Goal: Task Accomplishment & Management: Complete application form

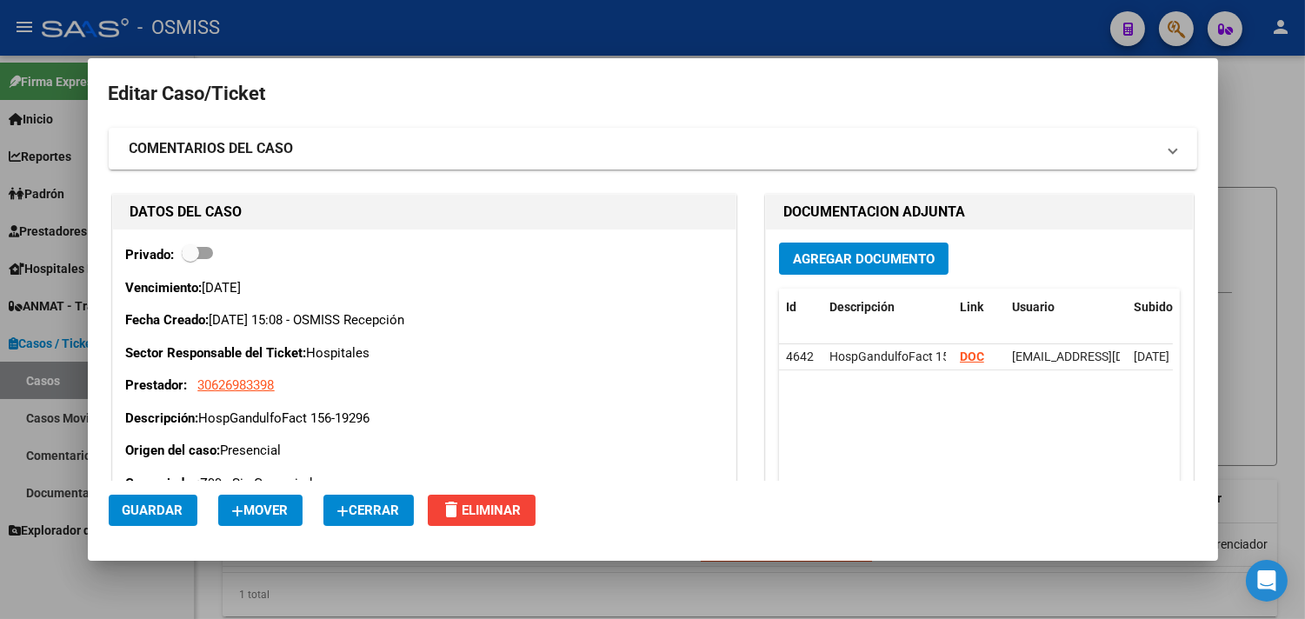
click at [361, 506] on span "Cerrar" at bounding box center [368, 510] width 63 height 16
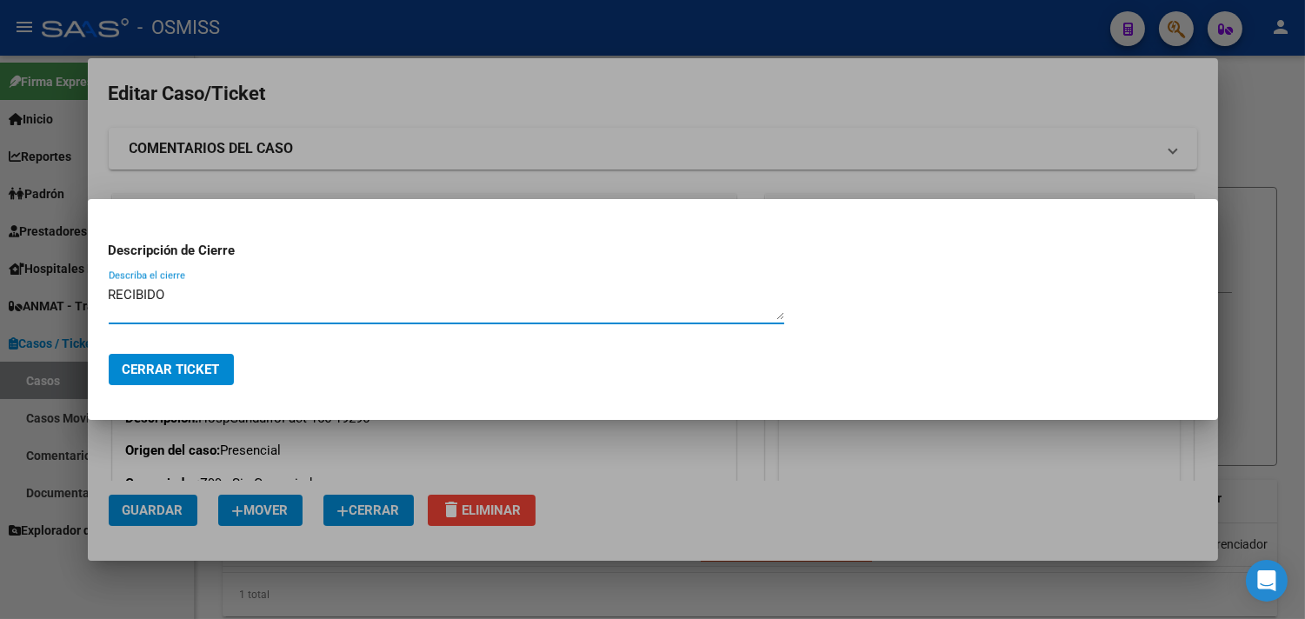
type textarea "RECIBIDO"
click at [210, 375] on span "Cerrar Ticket" at bounding box center [171, 370] width 97 height 16
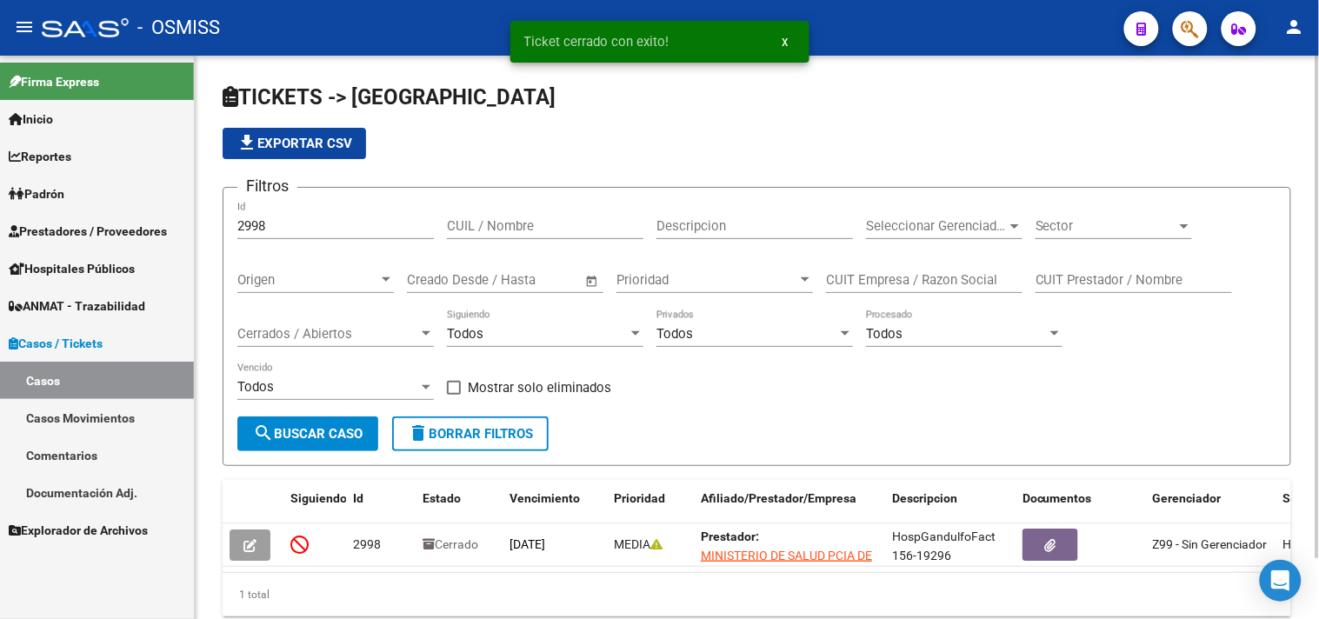
drag, startPoint x: 360, startPoint y: 236, endPoint x: 348, endPoint y: 226, distance: 16.0
click at [350, 229] on div "2998 Id" at bounding box center [335, 220] width 196 height 37
click at [348, 226] on input "2998" at bounding box center [335, 226] width 196 height 16
drag, startPoint x: 348, startPoint y: 226, endPoint x: 187, endPoint y: 263, distance: 165.1
click at [169, 237] on mat-sidenav-container "Firma Express Inicio Instructivos Contacto OS Reportes Ingresos Percibidos Anál…" at bounding box center [659, 337] width 1319 height 563
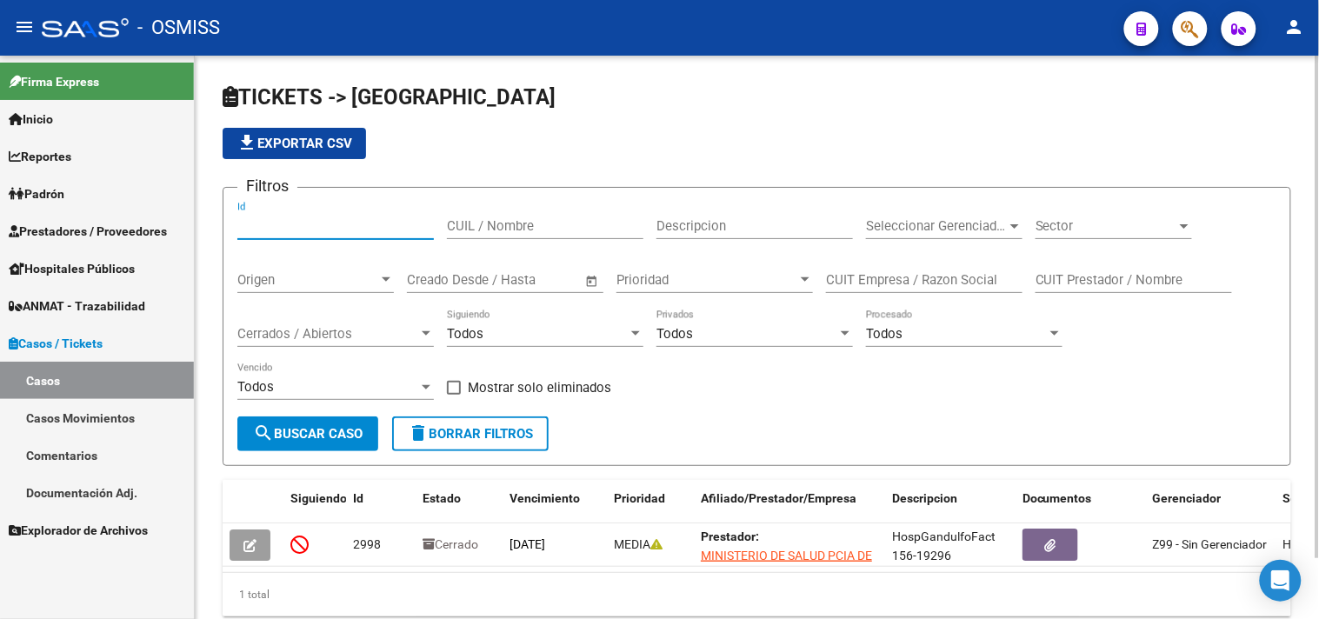
click at [1085, 237] on div "Sector Sector" at bounding box center [1113, 220] width 156 height 37
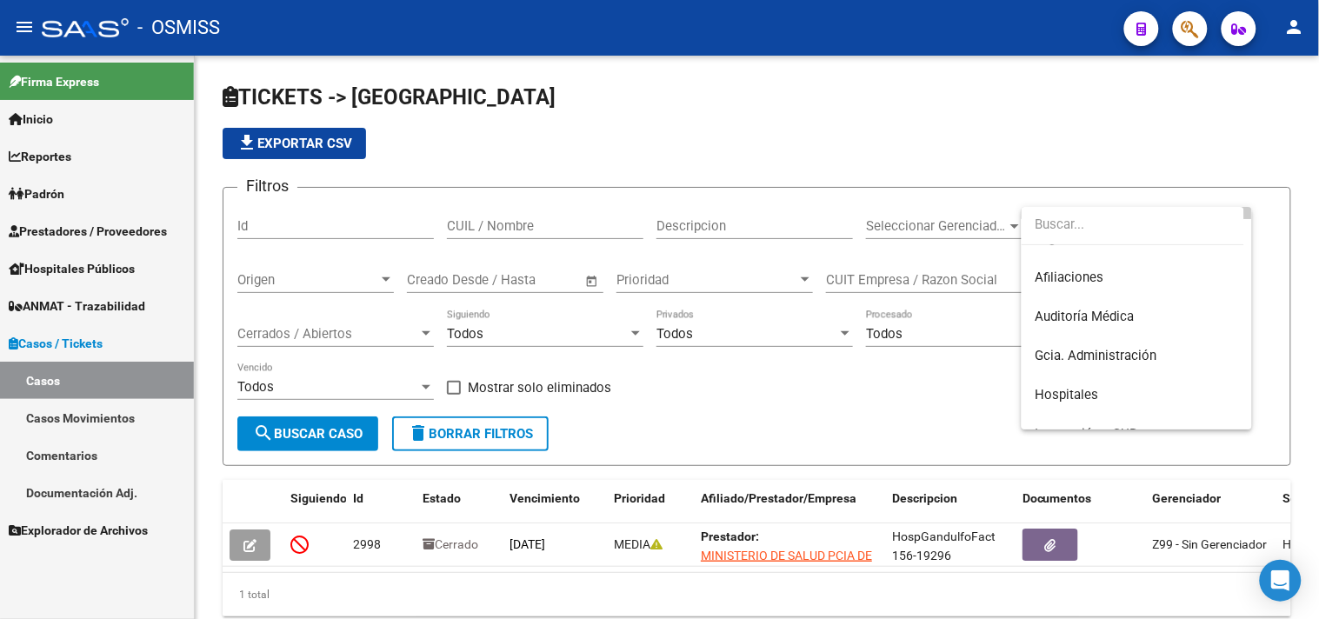
scroll to position [96, 0]
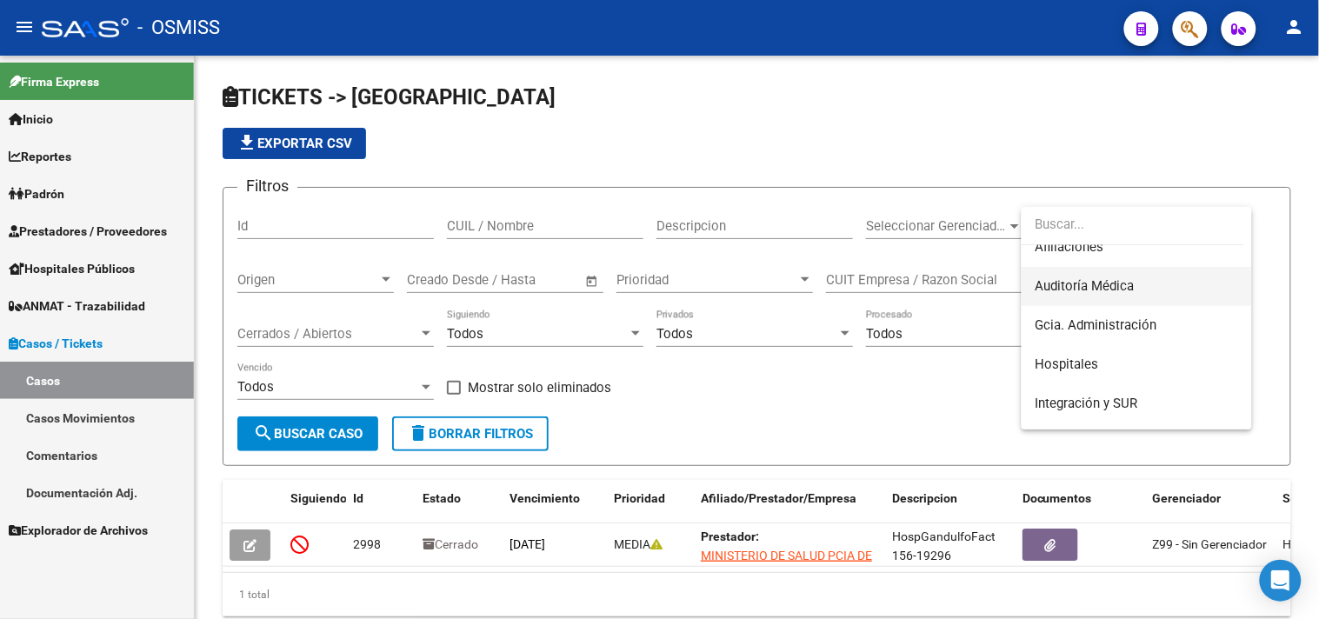
click at [1113, 288] on span "Auditoría Médica" at bounding box center [1084, 286] width 99 height 16
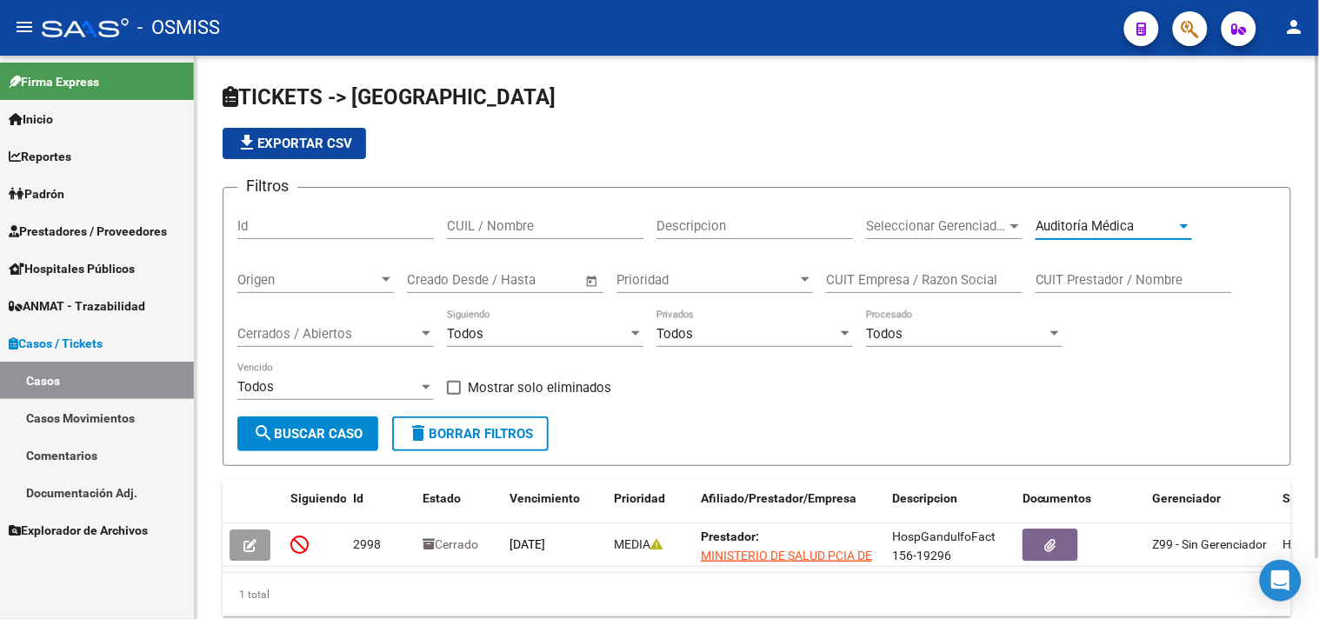
click at [308, 283] on span "Origen" at bounding box center [307, 280] width 141 height 16
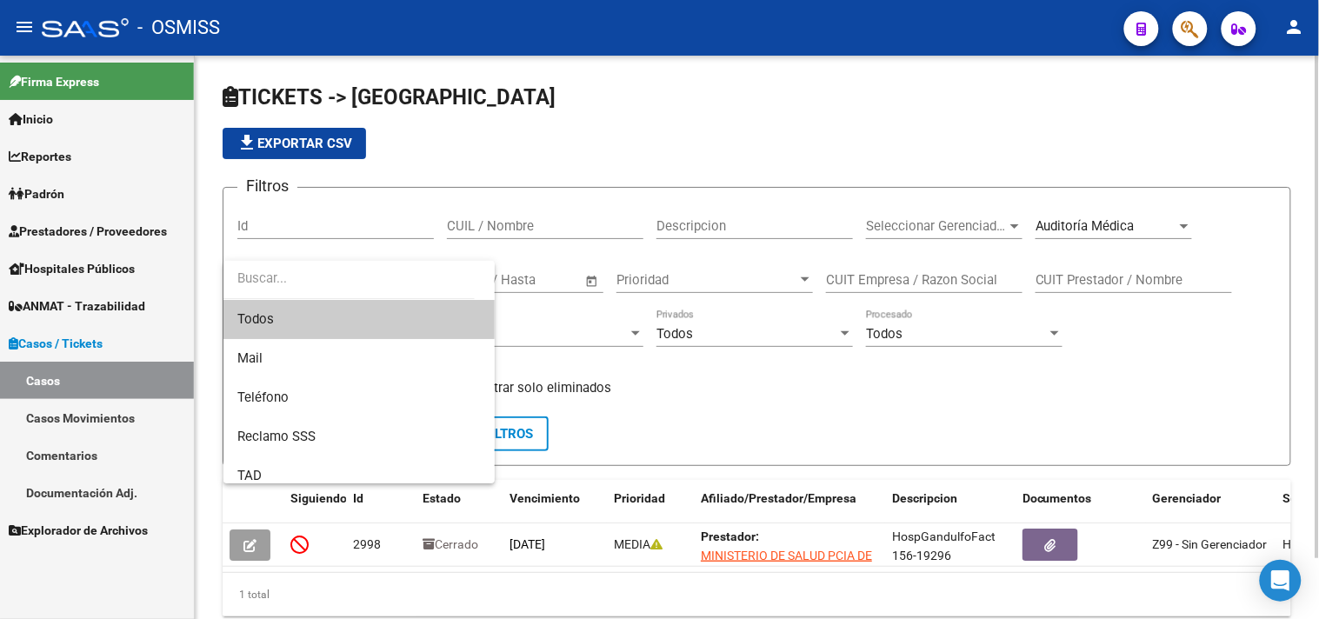
click at [308, 283] on input "dropdown search" at bounding box center [348, 278] width 251 height 39
click at [742, 429] on div at bounding box center [659, 309] width 1319 height 619
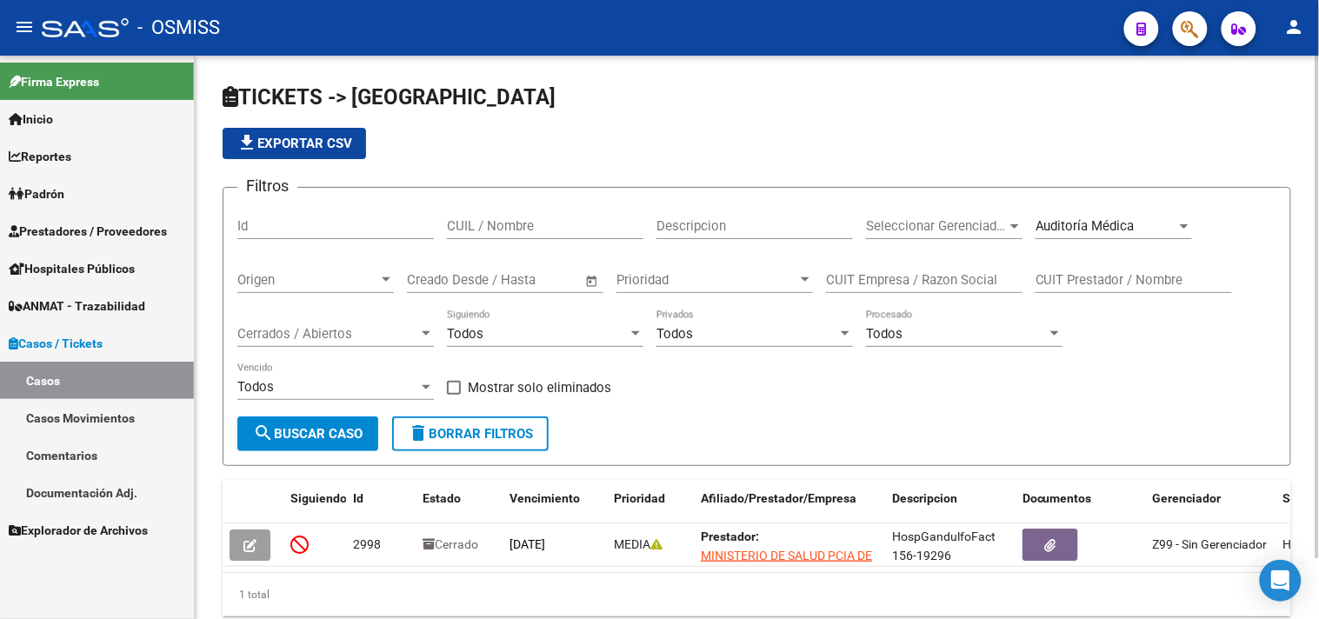
click at [369, 337] on span "Cerrados / Abiertos" at bounding box center [327, 334] width 181 height 16
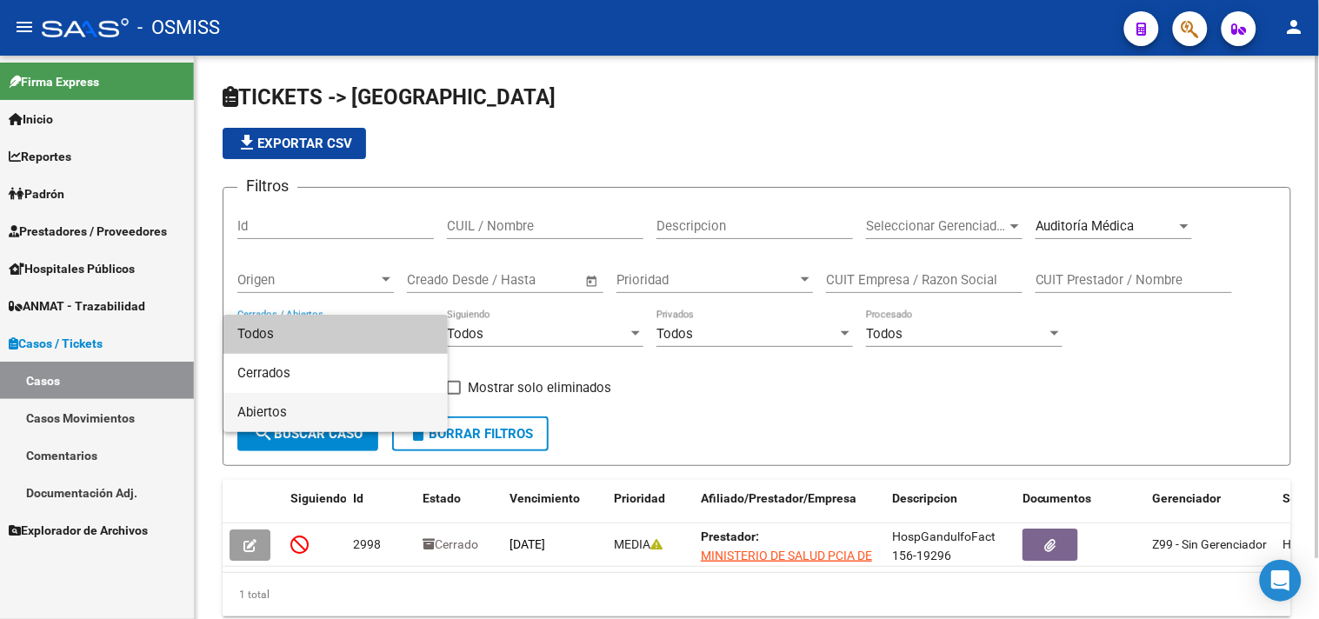
click at [313, 405] on span "Abiertos" at bounding box center [335, 412] width 196 height 39
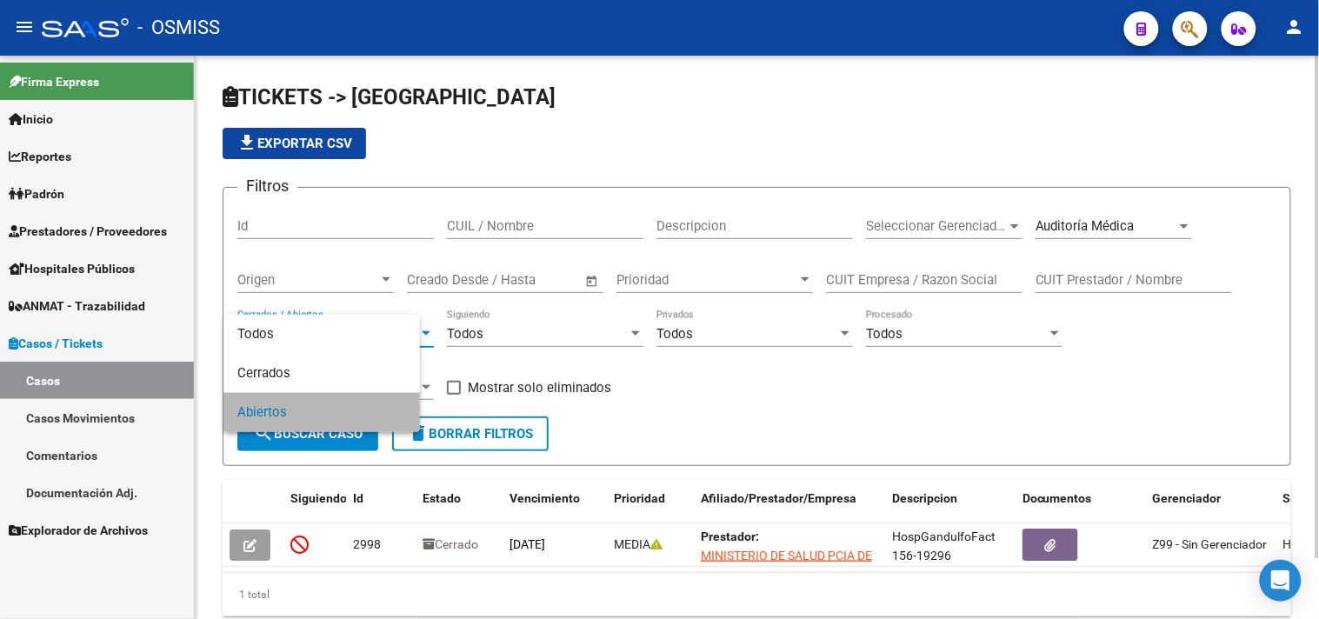
click at [336, 436] on span "search Buscar Caso" at bounding box center [308, 434] width 110 height 16
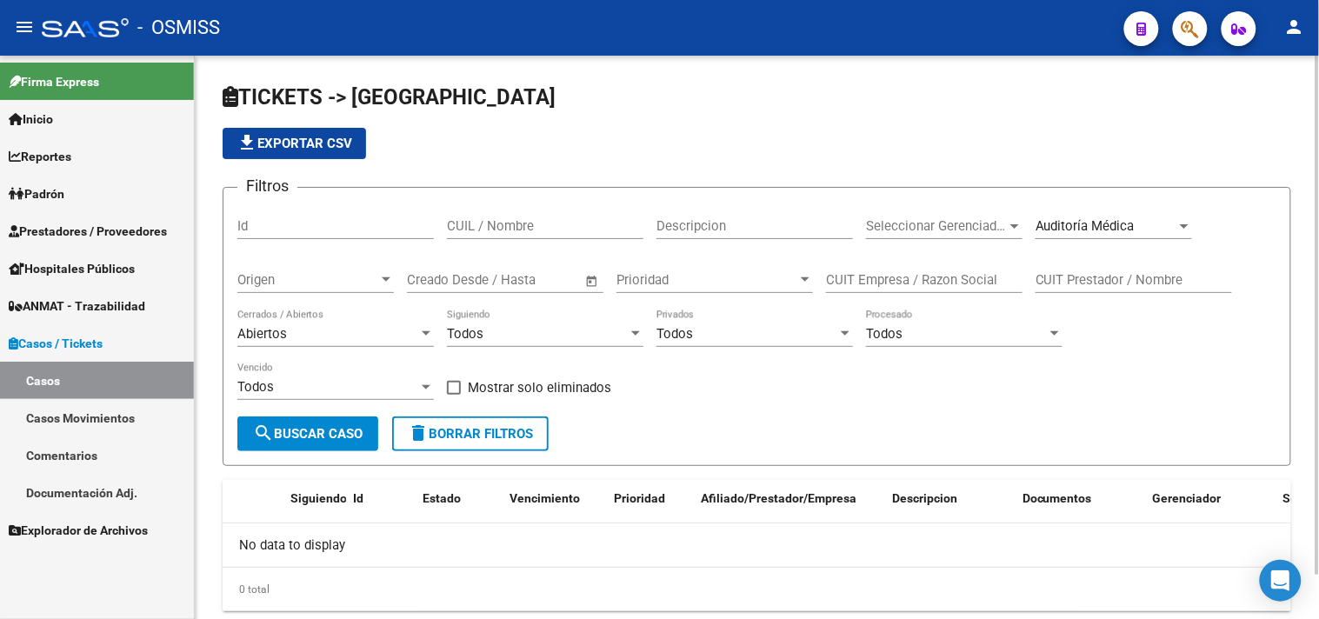
click at [1063, 213] on div "Auditoría Médica Sector" at bounding box center [1113, 220] width 156 height 37
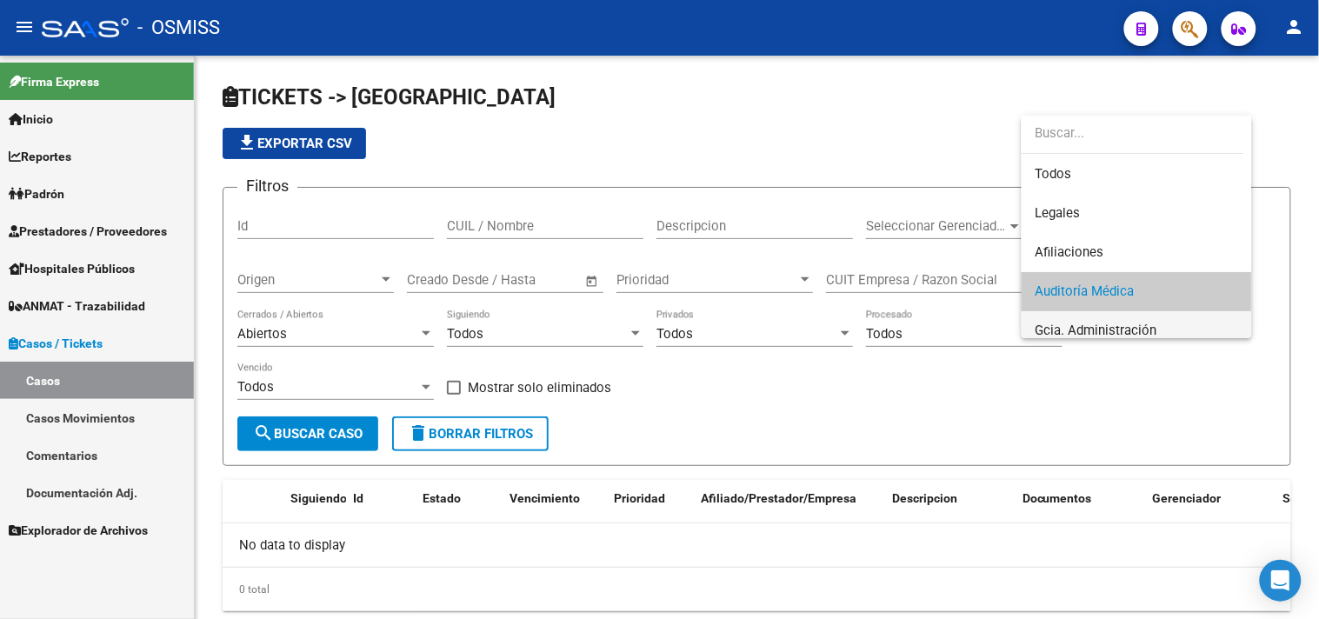
scroll to position [64, 0]
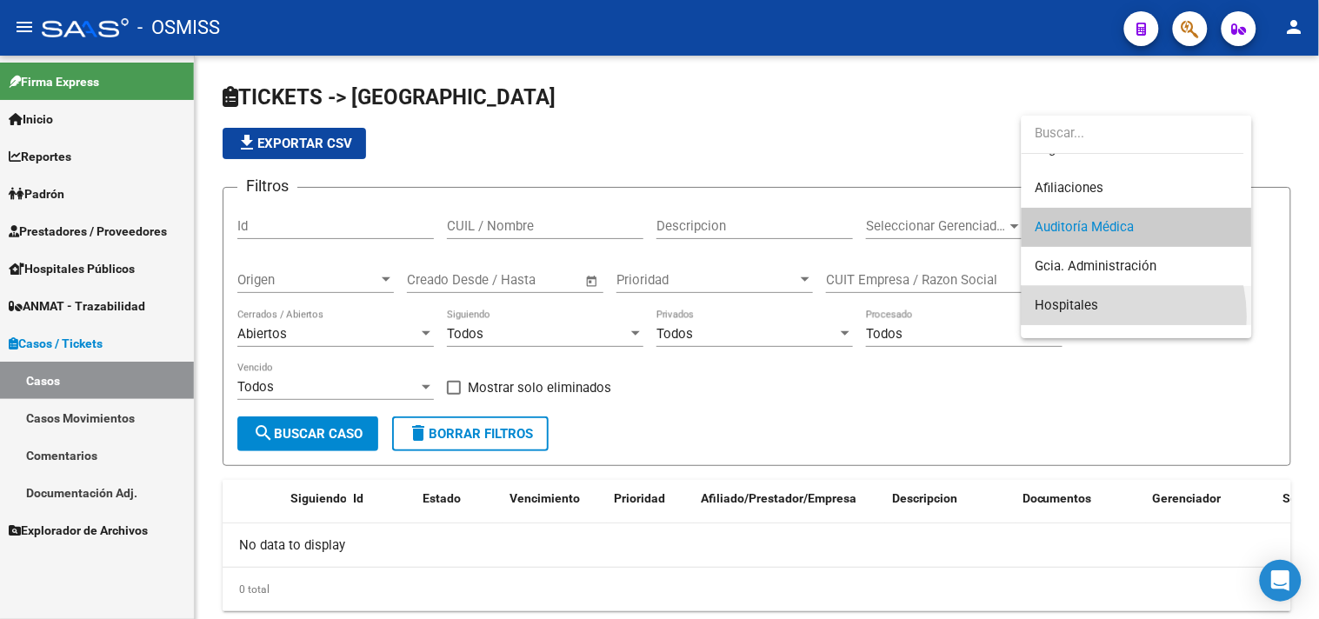
click at [1102, 316] on span "Hospitales" at bounding box center [1136, 305] width 203 height 39
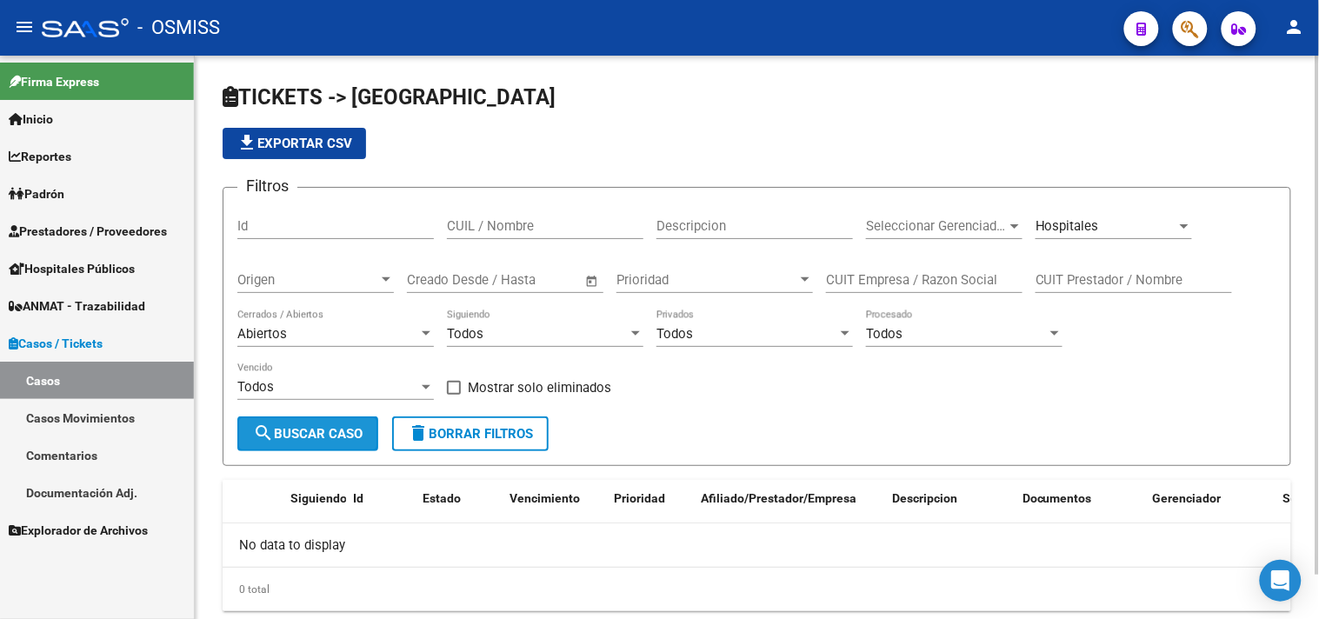
click at [333, 431] on span "search Buscar Caso" at bounding box center [308, 434] width 110 height 16
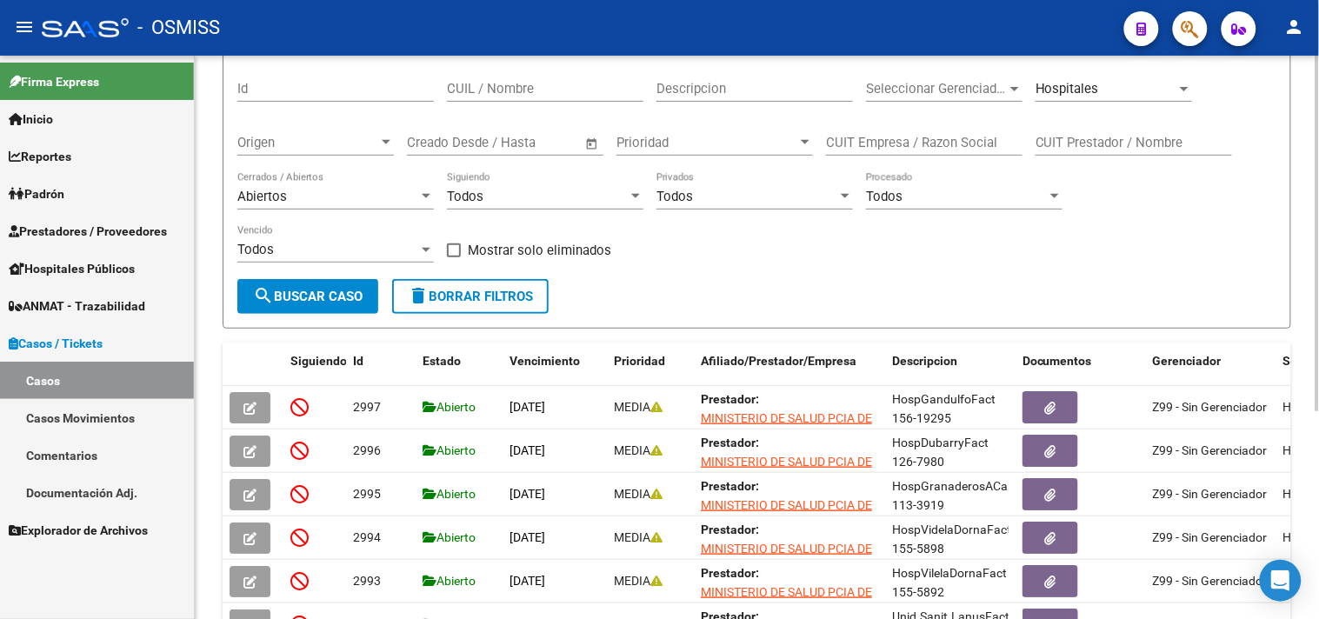
scroll to position [289, 0]
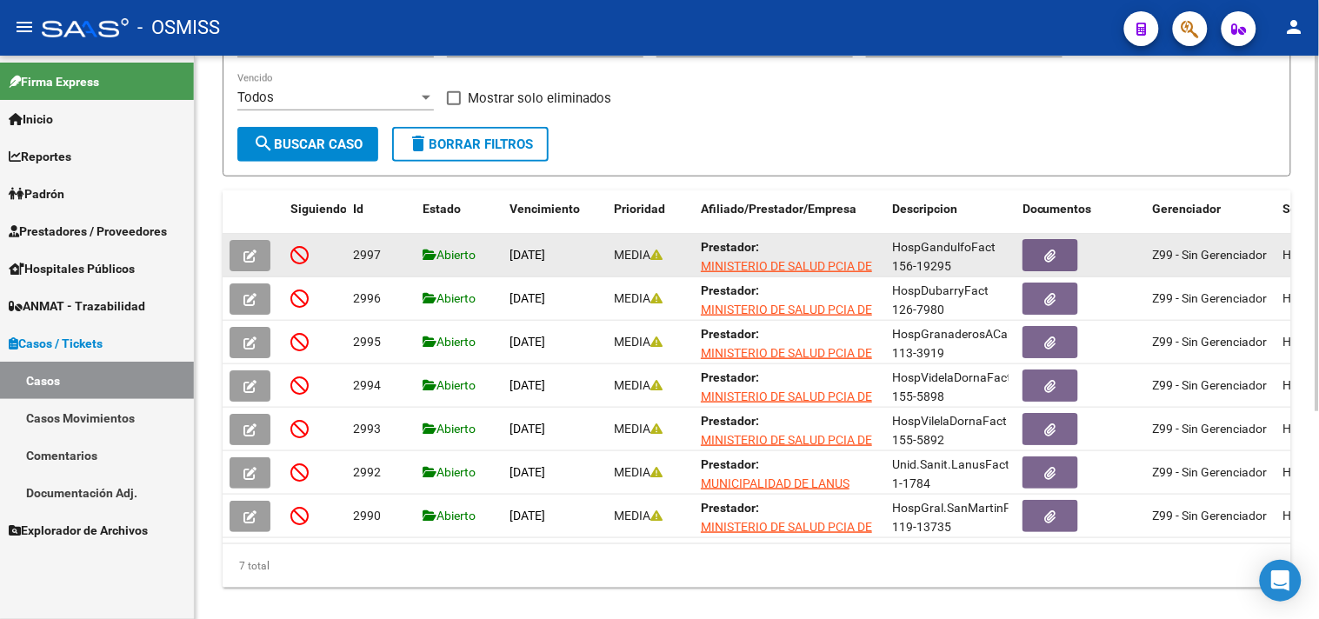
click at [259, 244] on button "button" at bounding box center [249, 255] width 41 height 31
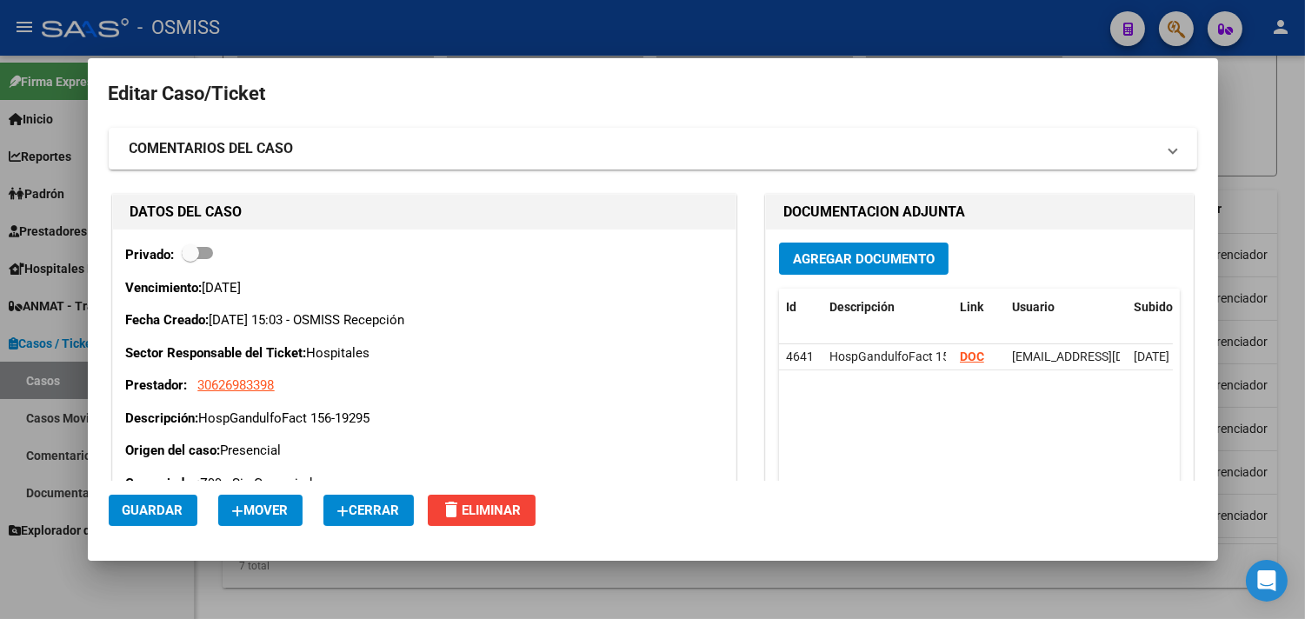
click at [400, 515] on span "Cerrar" at bounding box center [368, 510] width 63 height 16
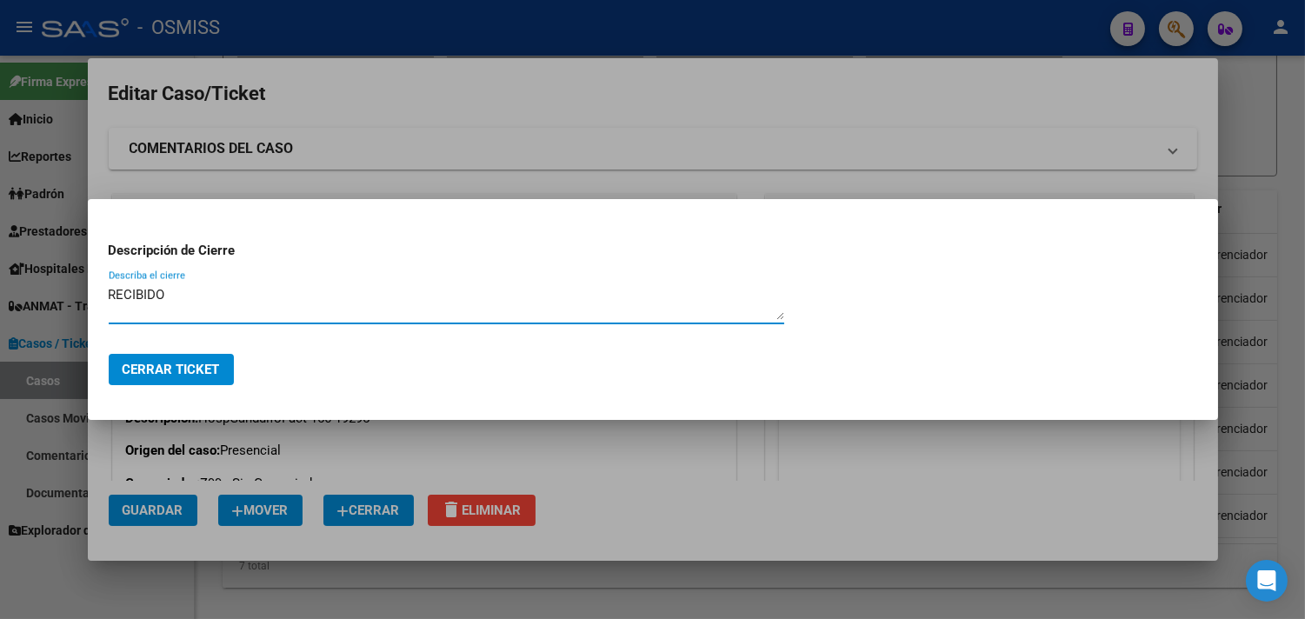
drag, startPoint x: 210, startPoint y: 292, endPoint x: 0, endPoint y: 276, distance: 210.1
click at [0, 276] on div "Editar Caso/Ticket COMENTARIOS DEL CASO Escriba su comentario aquí. Enviar come…" at bounding box center [652, 309] width 1305 height 619
type textarea "RECIBIDO"
click at [154, 369] on span "Cerrar Ticket" at bounding box center [171, 370] width 97 height 16
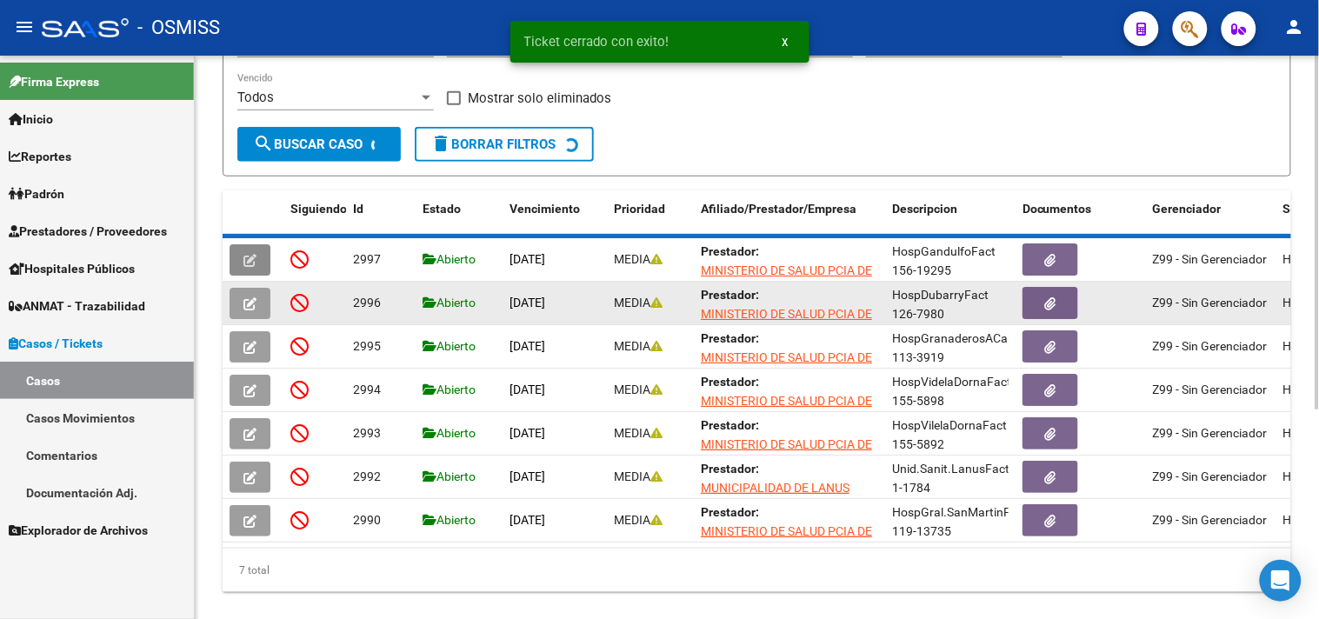
scroll to position [285, 0]
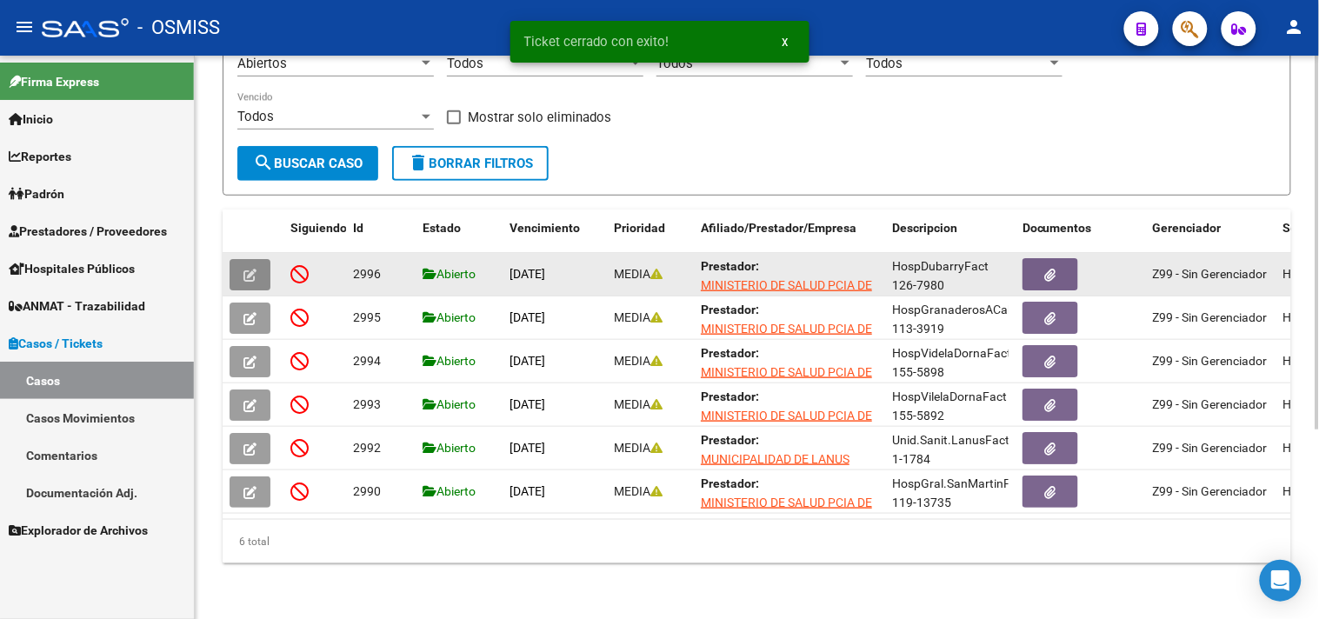
click at [262, 259] on button "button" at bounding box center [249, 274] width 41 height 31
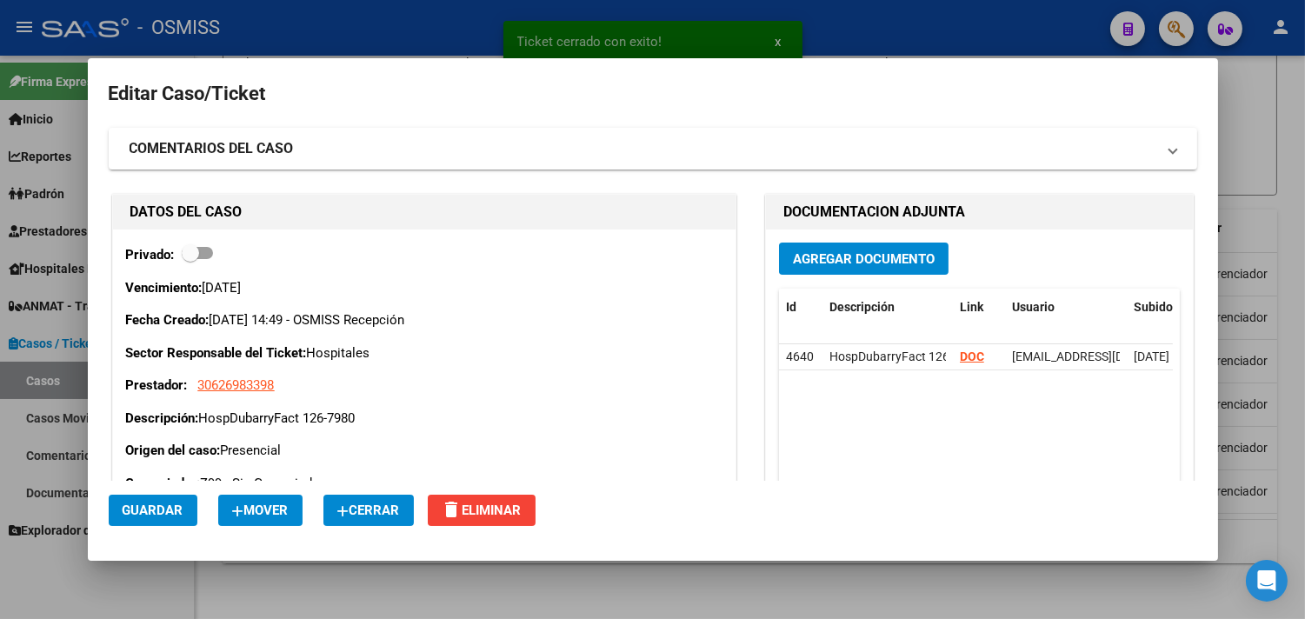
click at [349, 505] on icon "button" at bounding box center [343, 511] width 12 height 13
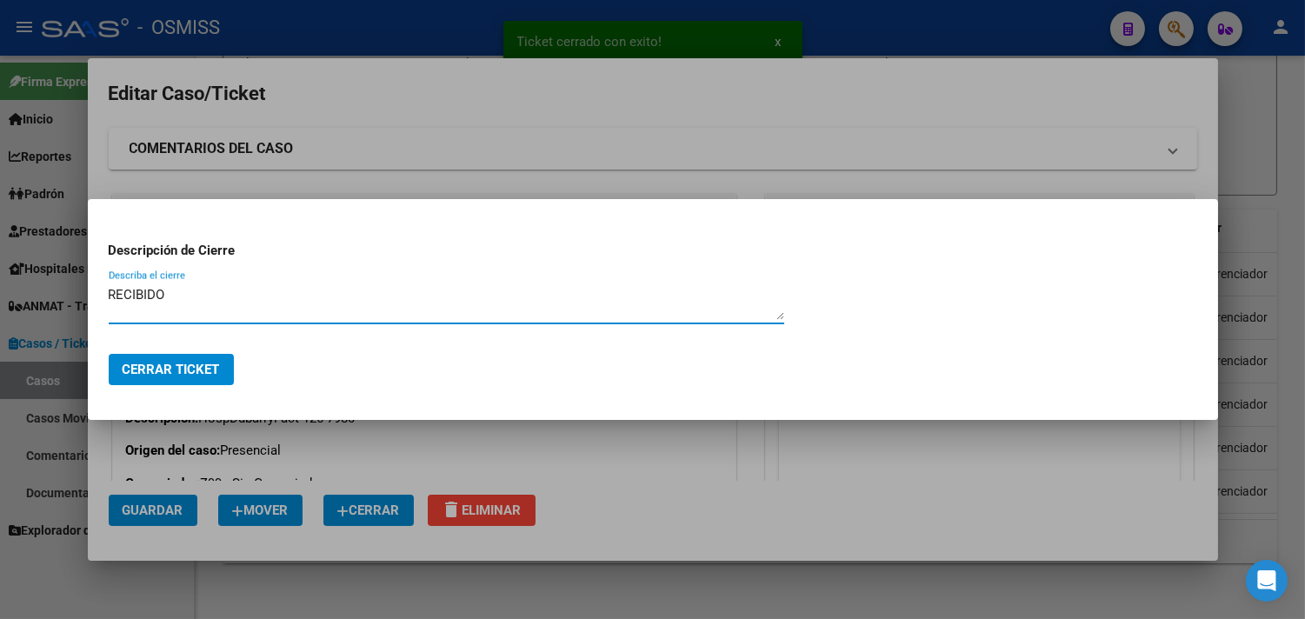
type textarea "RECIBIDO"
click at [228, 366] on button "Cerrar Ticket" at bounding box center [171, 369] width 125 height 31
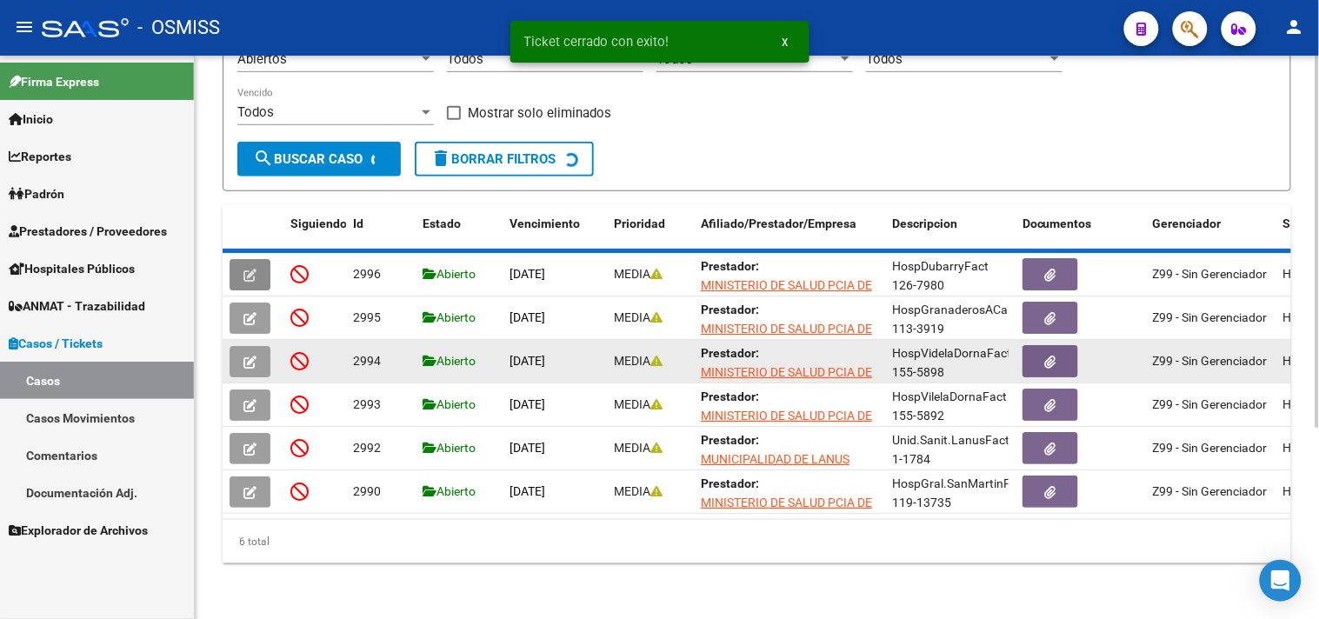
scroll to position [242, 0]
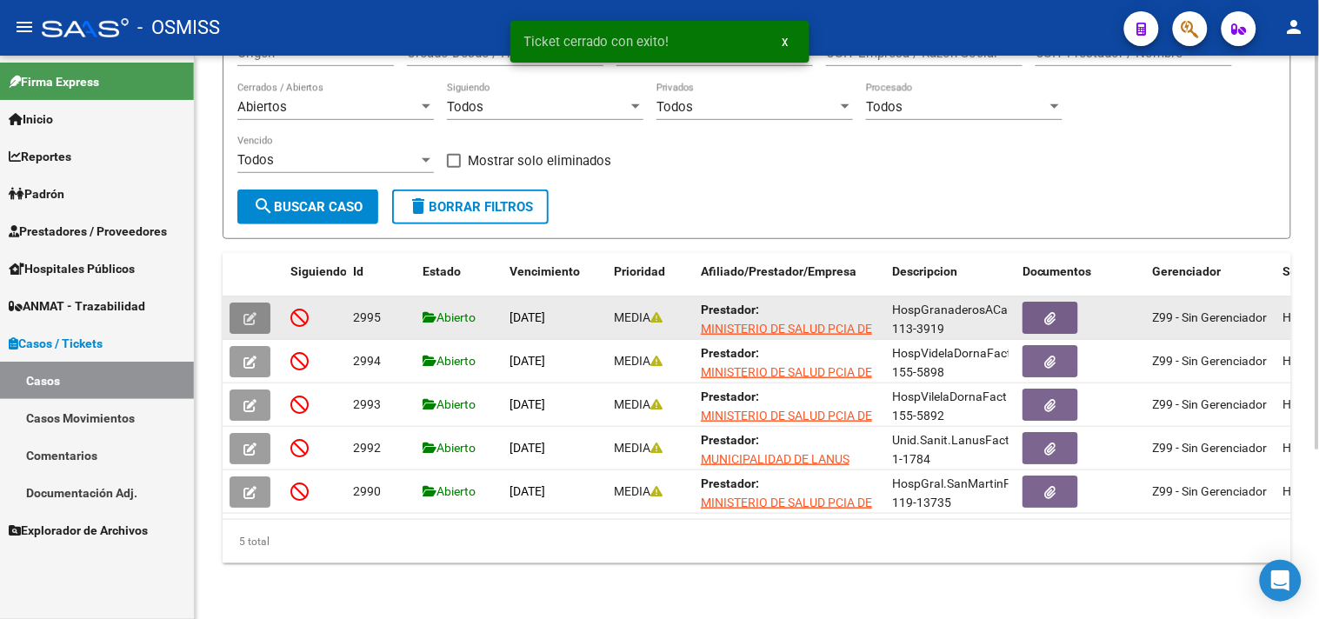
click at [263, 303] on button "button" at bounding box center [249, 318] width 41 height 31
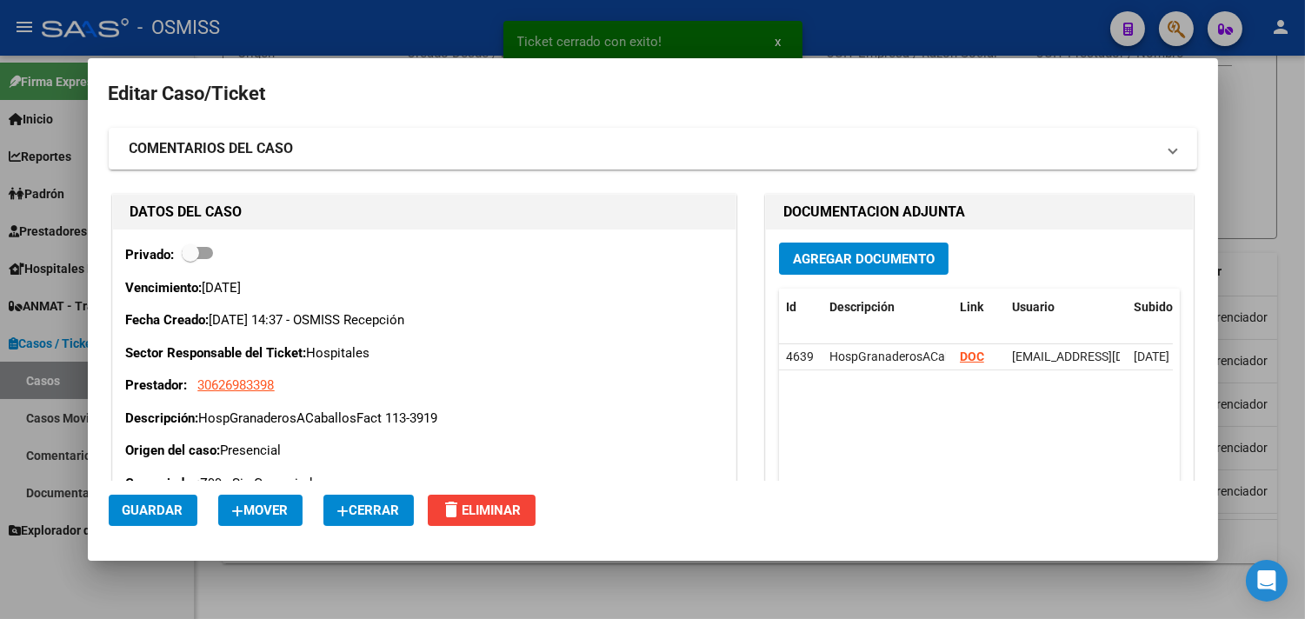
click at [366, 513] on span "Cerrar" at bounding box center [368, 510] width 63 height 16
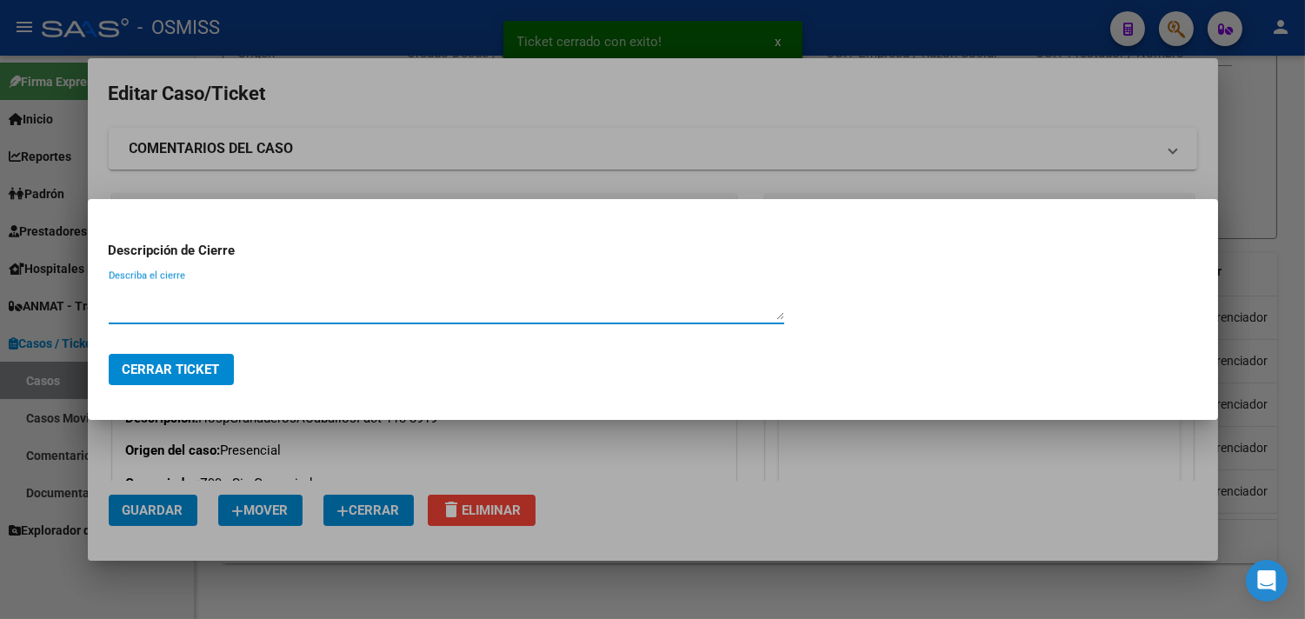
paste textarea "RECIBIDO"
type textarea "RECIBIDO"
click at [184, 376] on span "Cerrar Ticket" at bounding box center [171, 370] width 97 height 16
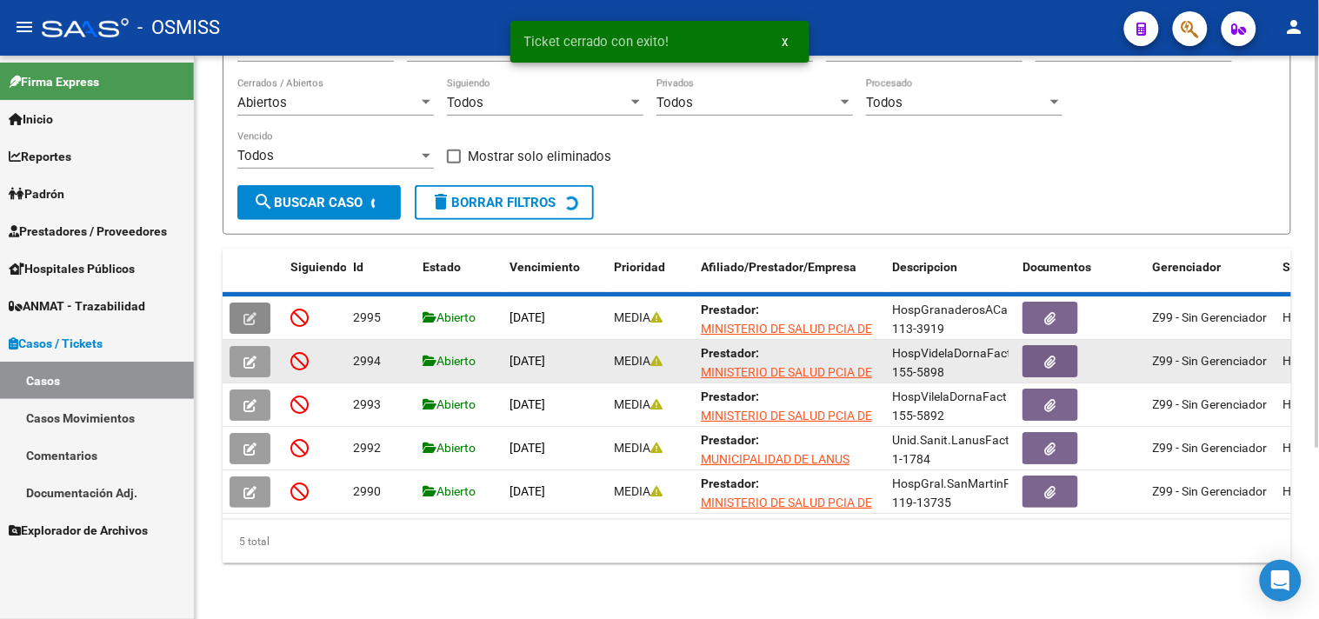
scroll to position [198, 0]
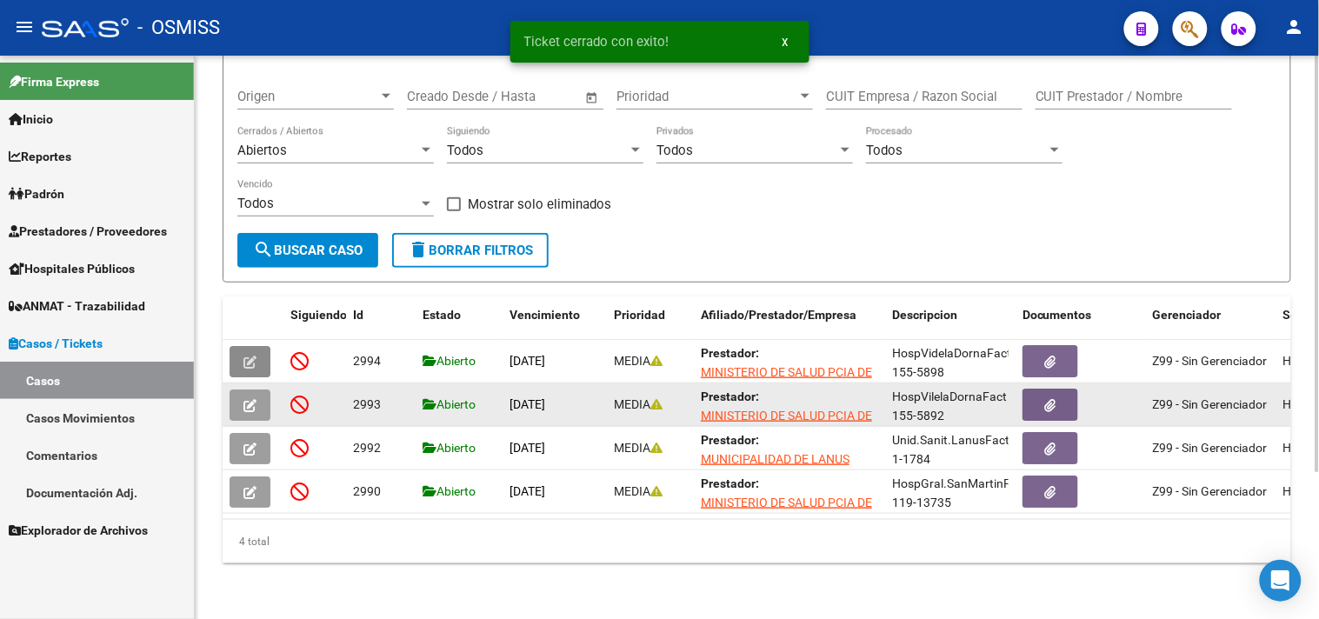
click at [256, 389] on button "button" at bounding box center [249, 404] width 41 height 31
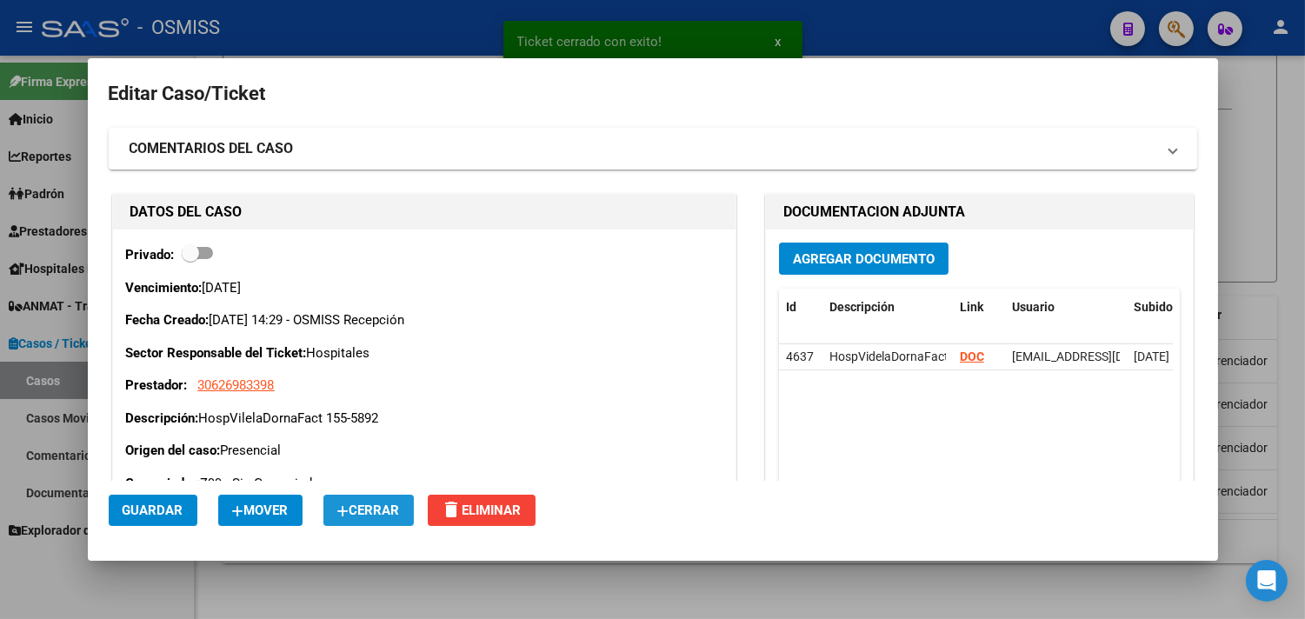
click at [341, 507] on icon "button" at bounding box center [343, 511] width 12 height 13
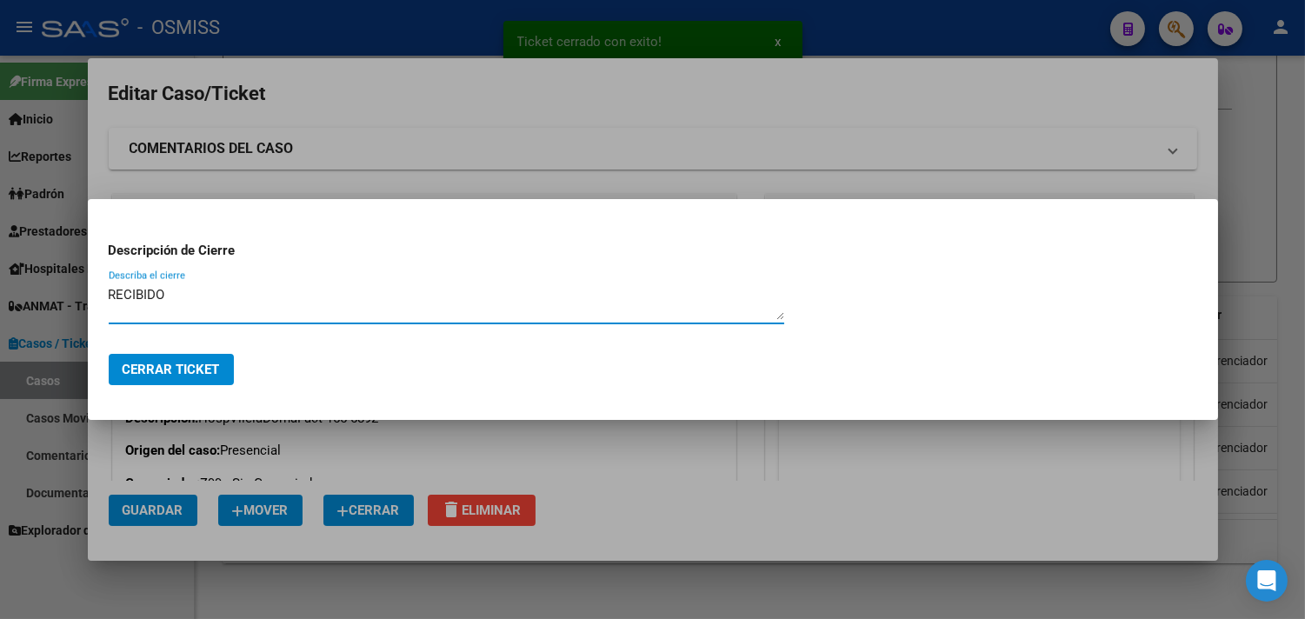
type textarea "RECIBIDO"
click at [197, 369] on span "Cerrar Ticket" at bounding box center [171, 370] width 97 height 16
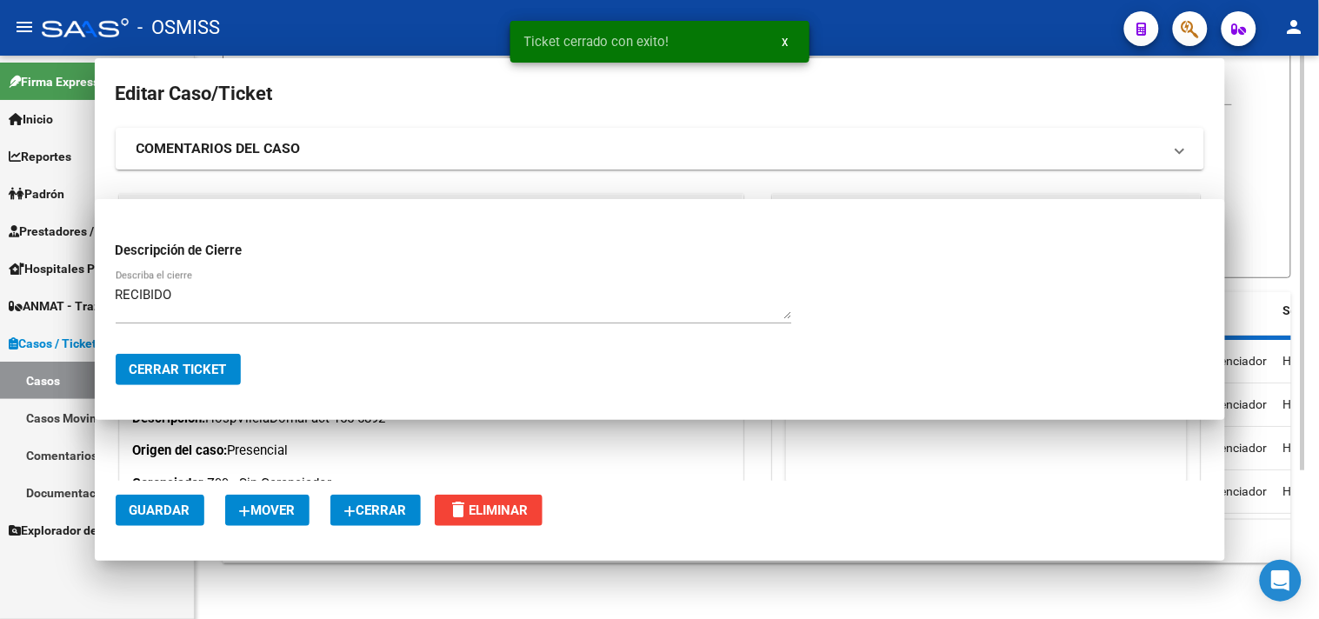
scroll to position [155, 0]
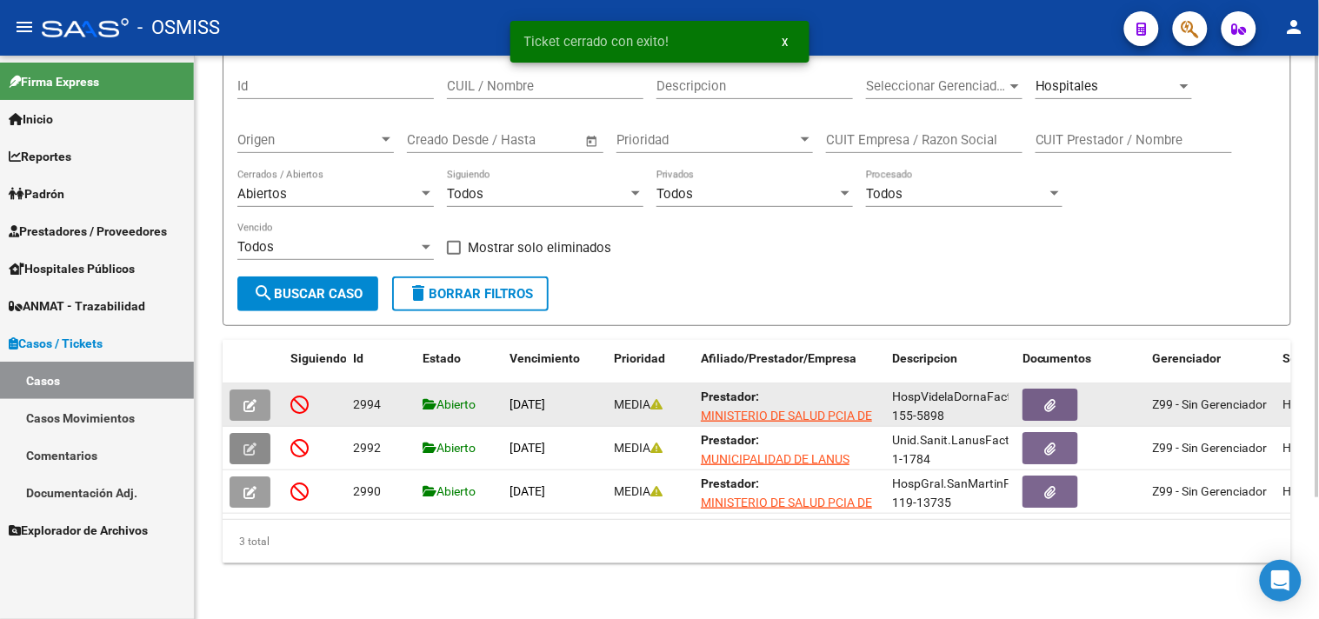
click at [254, 399] on icon "button" at bounding box center [249, 405] width 13 height 13
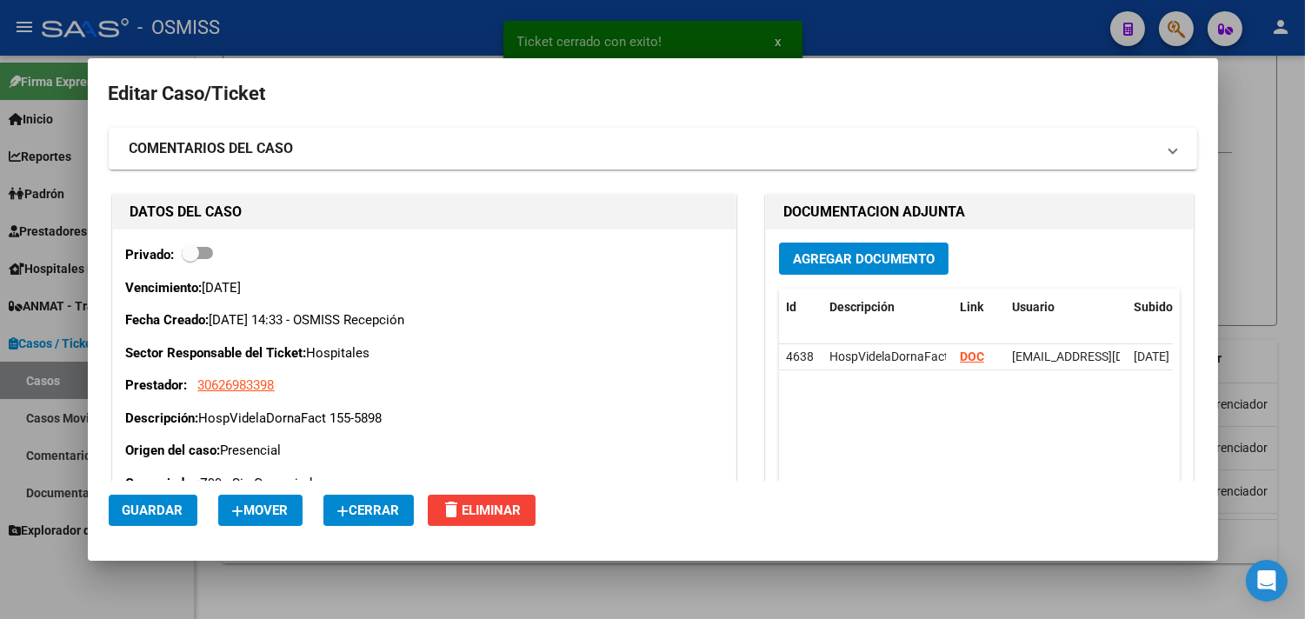
click at [362, 509] on span "Cerrar" at bounding box center [368, 510] width 63 height 16
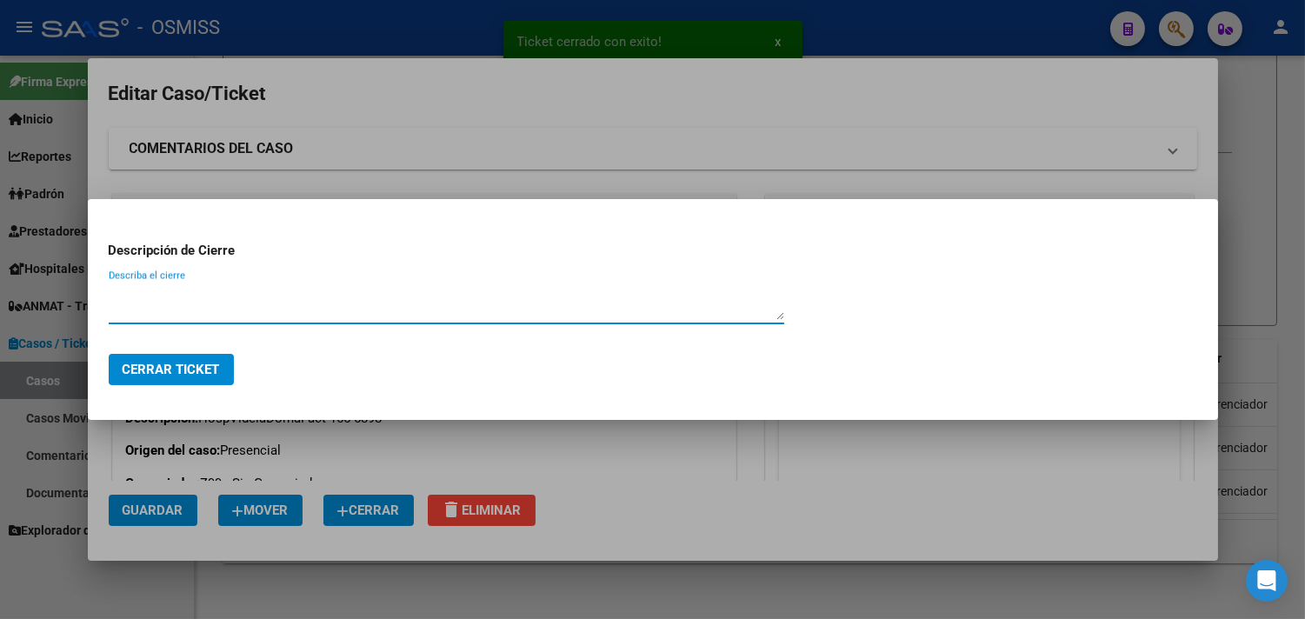
paste textarea "RECIBIDO"
type textarea "RECIBIDO"
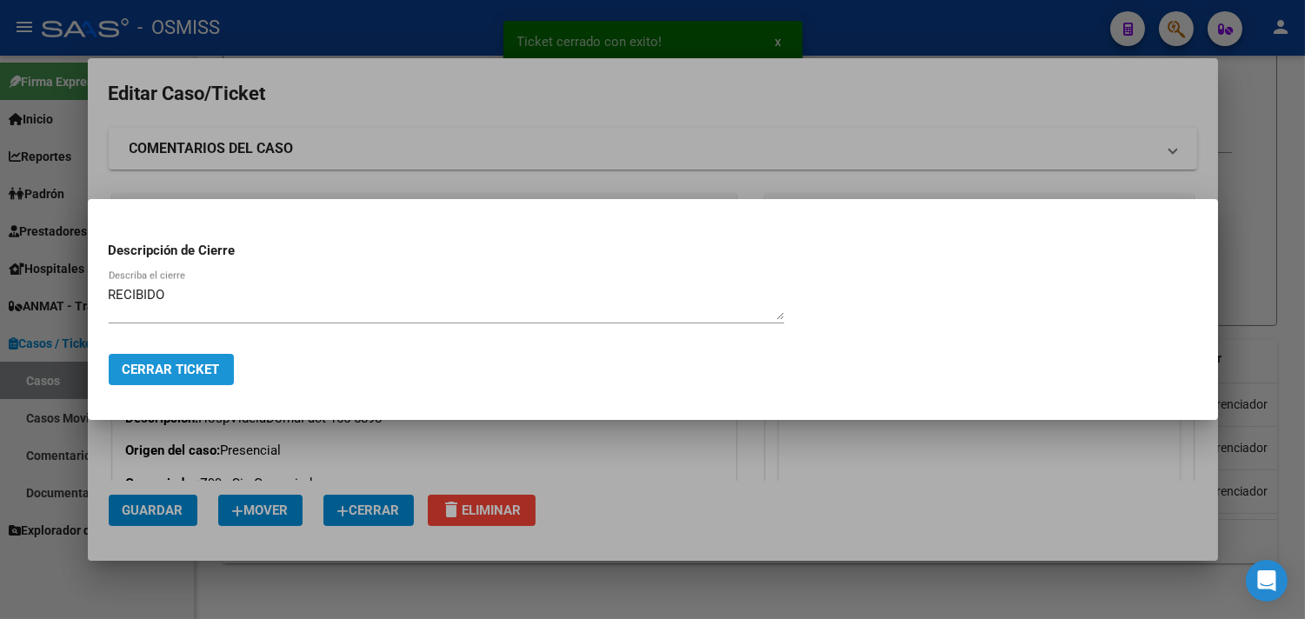
click at [181, 372] on span "Cerrar Ticket" at bounding box center [171, 370] width 97 height 16
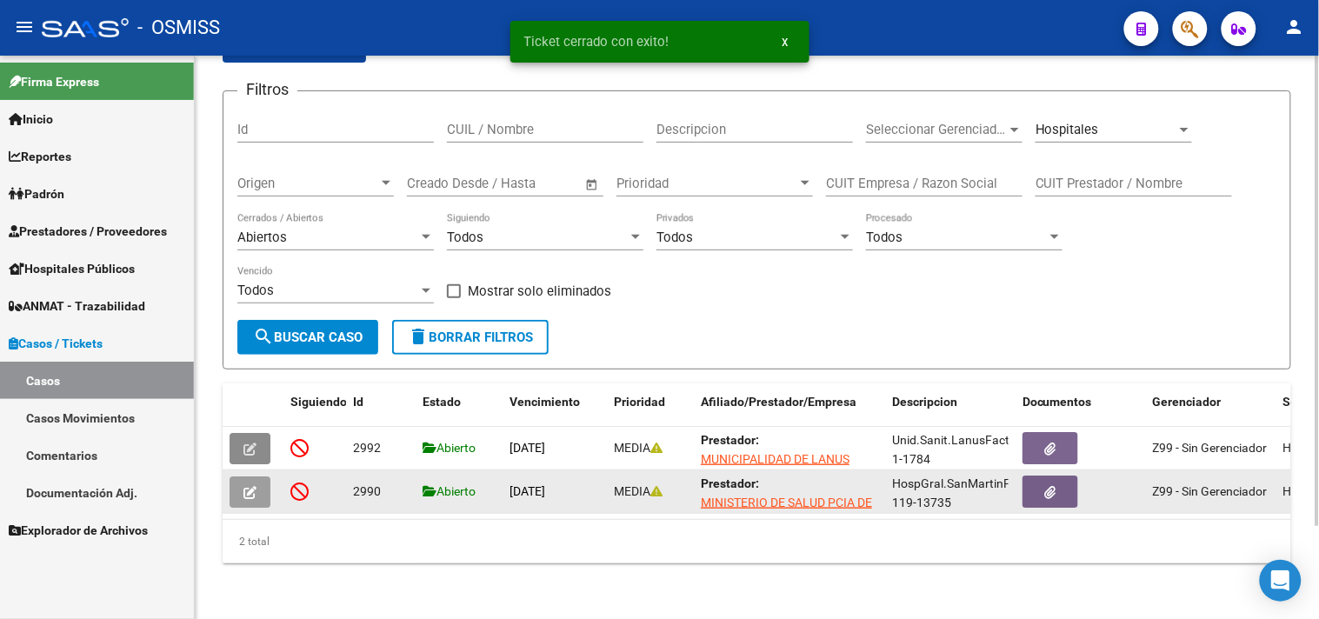
scroll to position [111, 0]
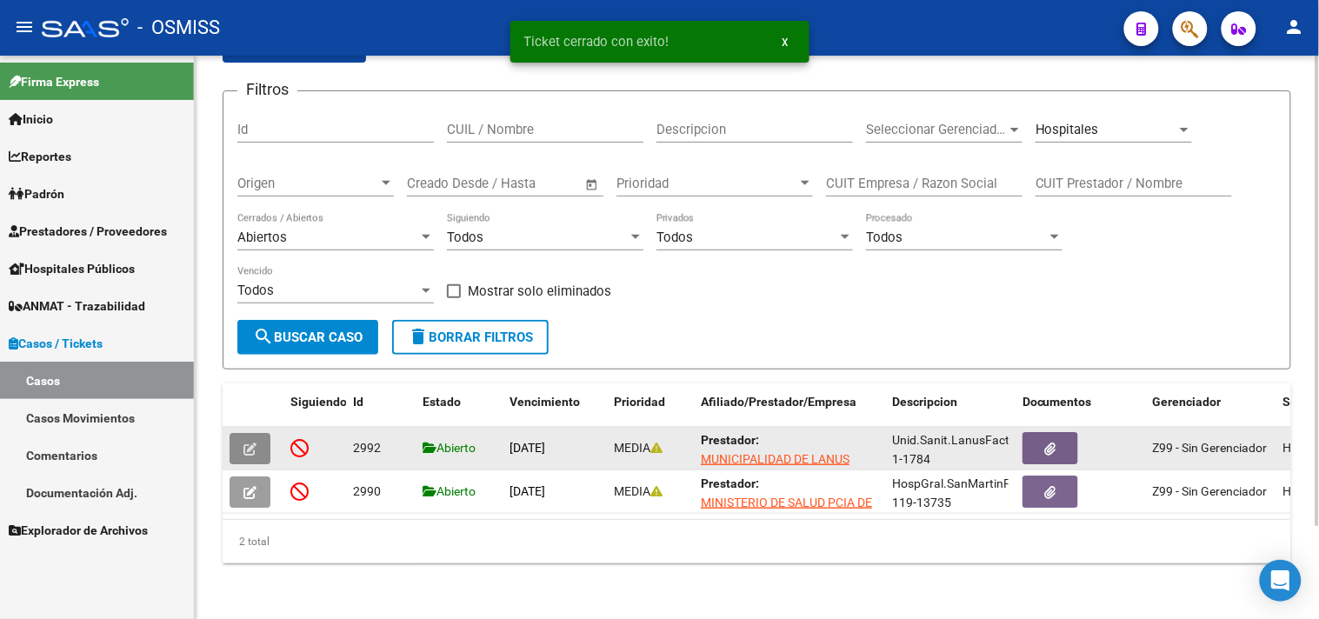
click at [263, 433] on button "button" at bounding box center [249, 448] width 41 height 31
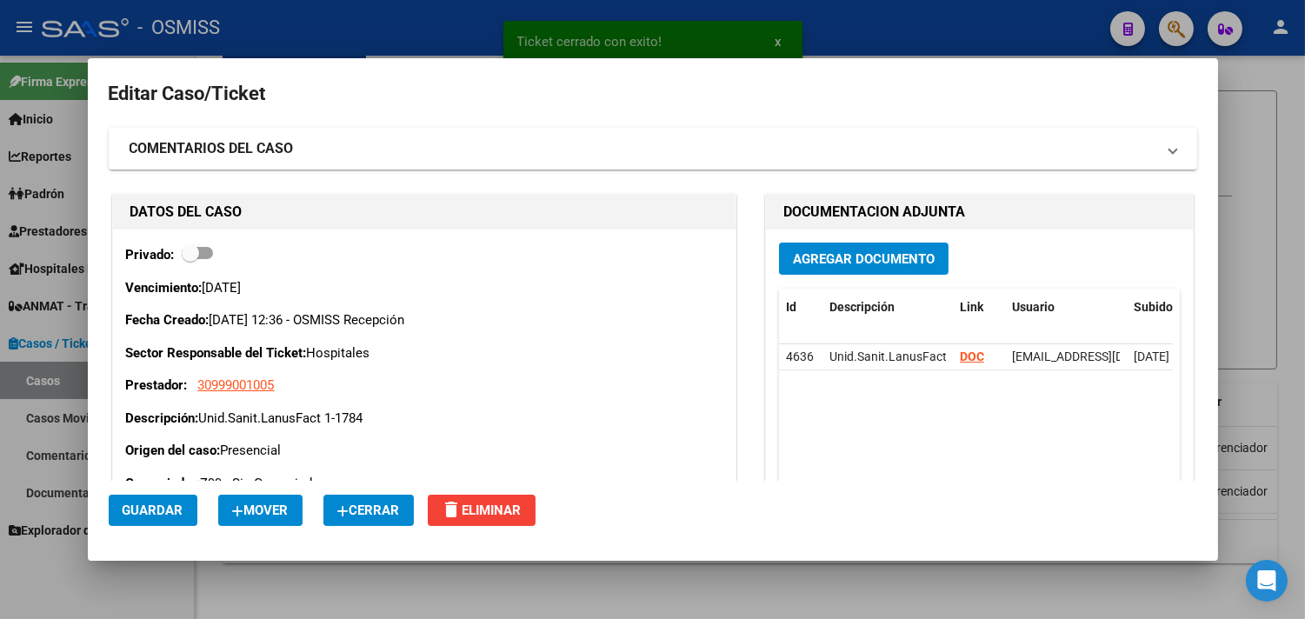
click at [360, 514] on span "Cerrar" at bounding box center [368, 510] width 63 height 16
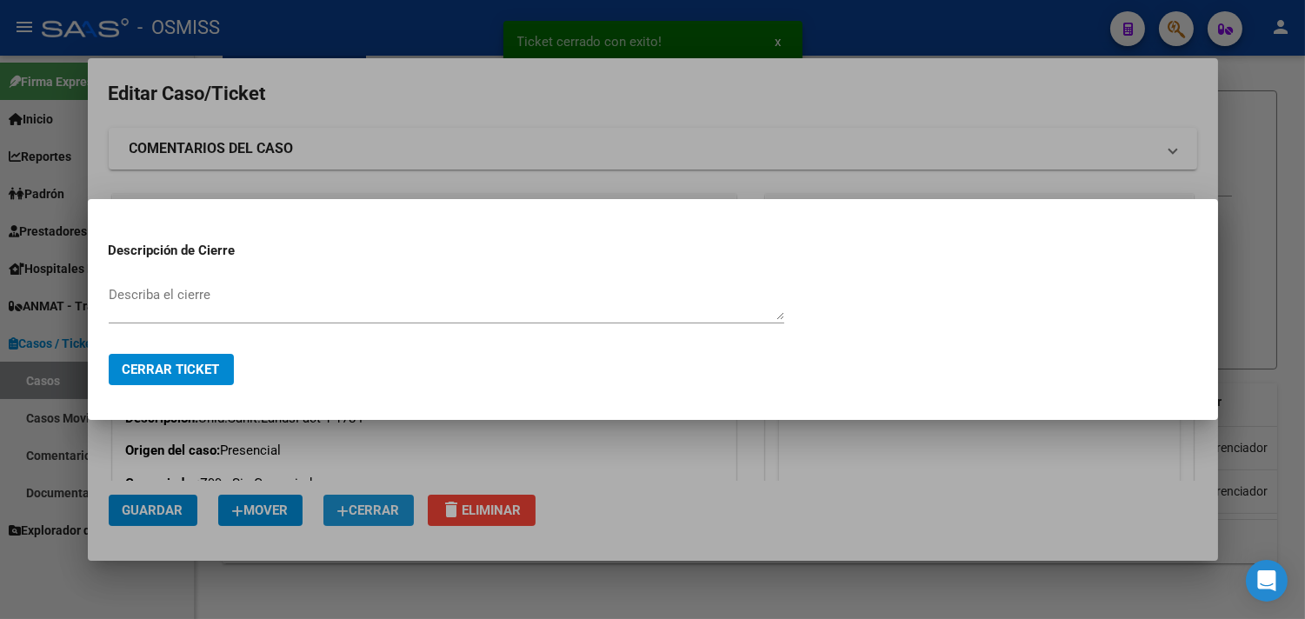
paste textarea "RECIBIDO"
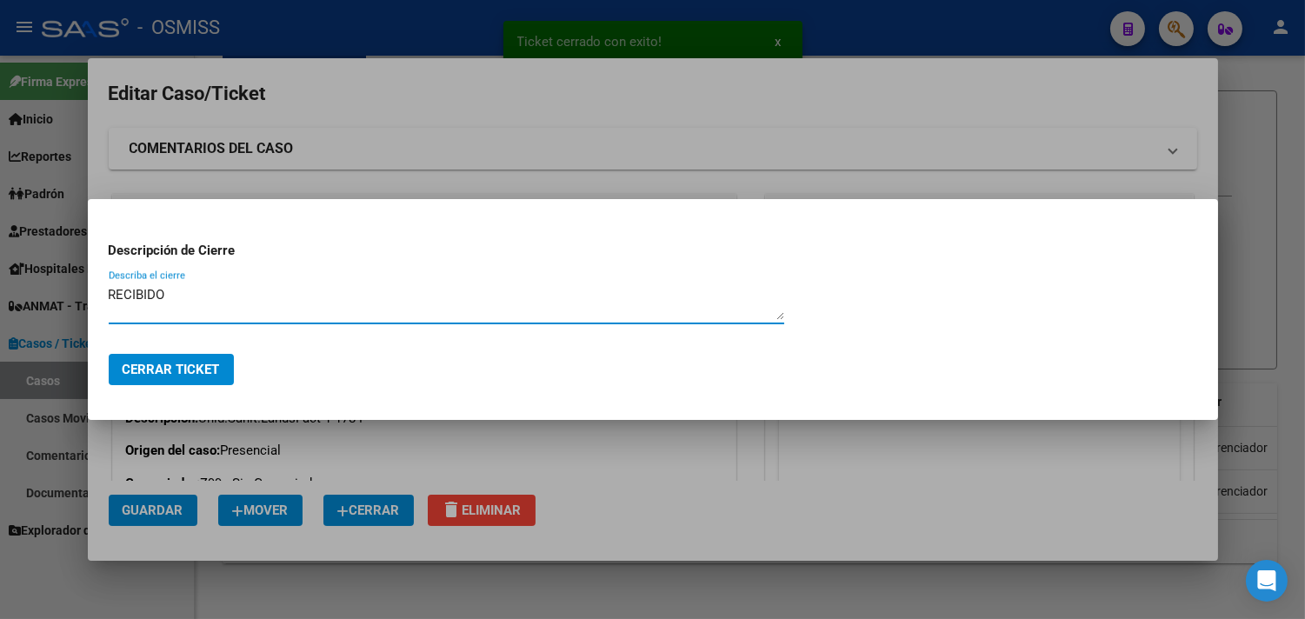
type textarea "RECIBIDO"
click at [193, 375] on span "Cerrar Ticket" at bounding box center [171, 370] width 97 height 16
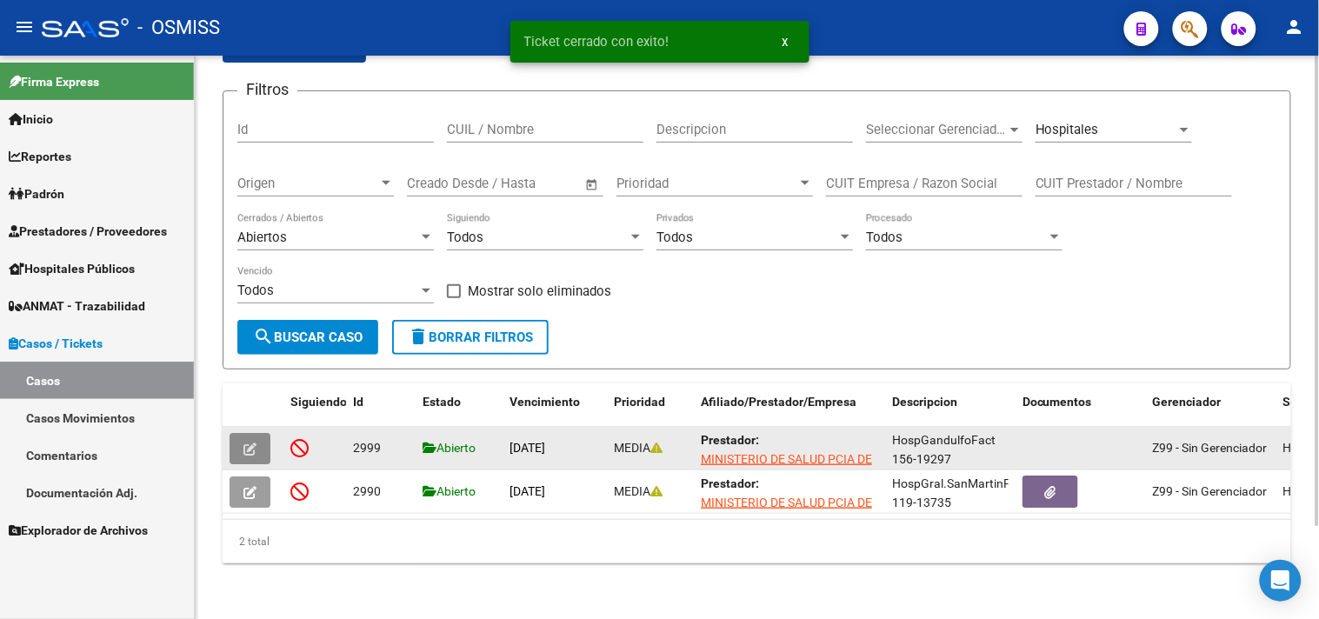
click at [249, 442] on icon "button" at bounding box center [249, 448] width 13 height 13
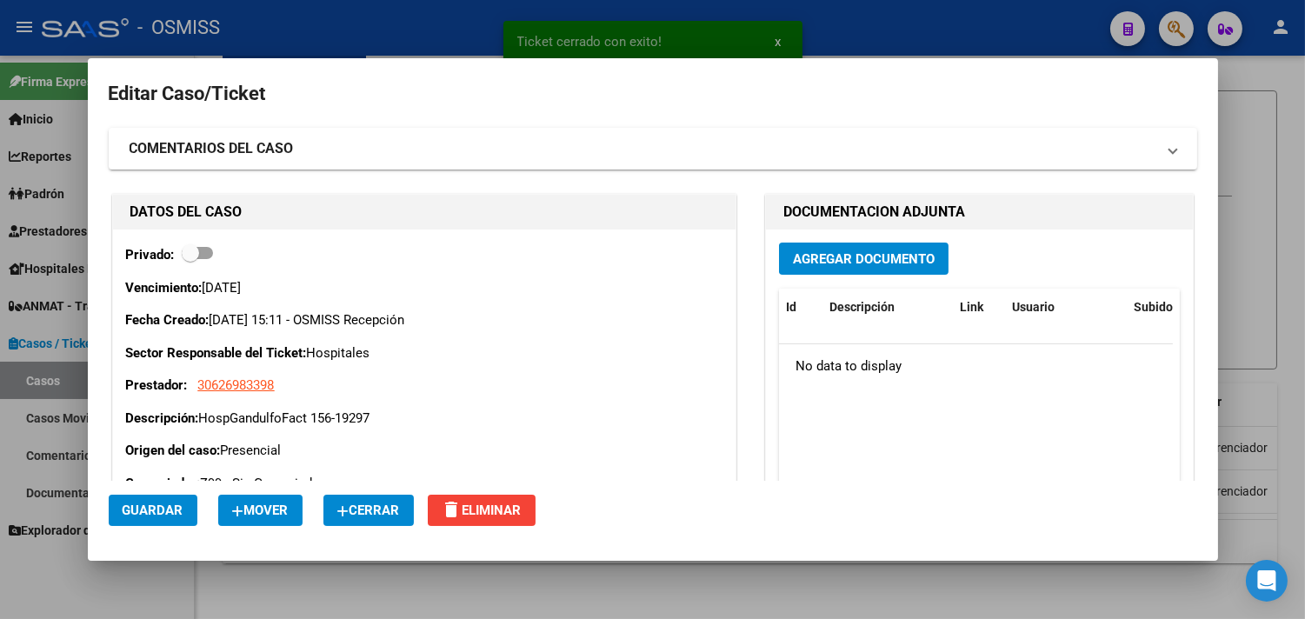
click at [346, 511] on icon "button" at bounding box center [343, 511] width 12 height 13
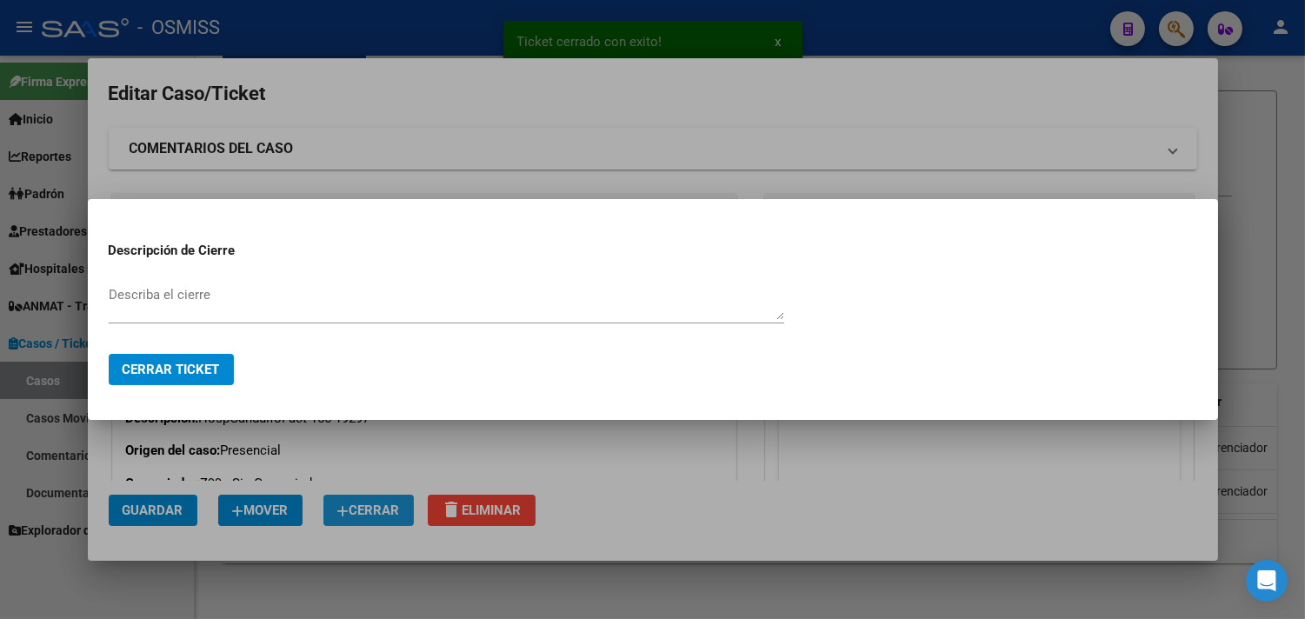
paste textarea "RECIBIDO"
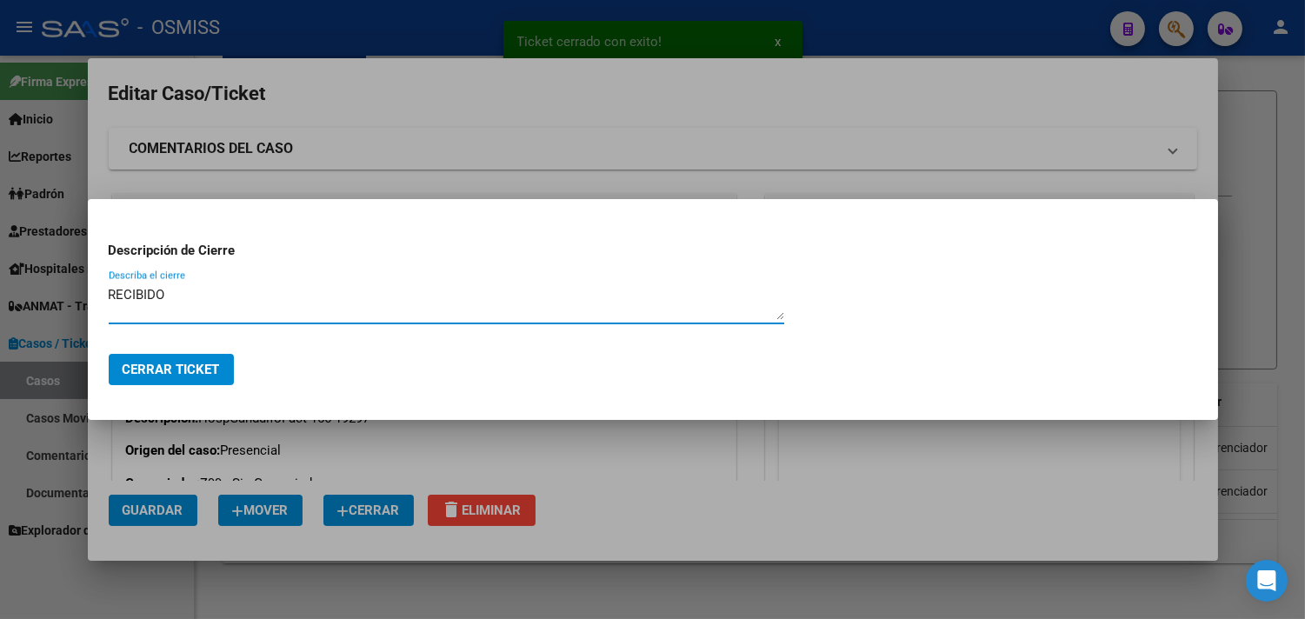
type textarea "RECIBIDO"
click at [193, 382] on button "Cerrar Ticket" at bounding box center [171, 369] width 125 height 31
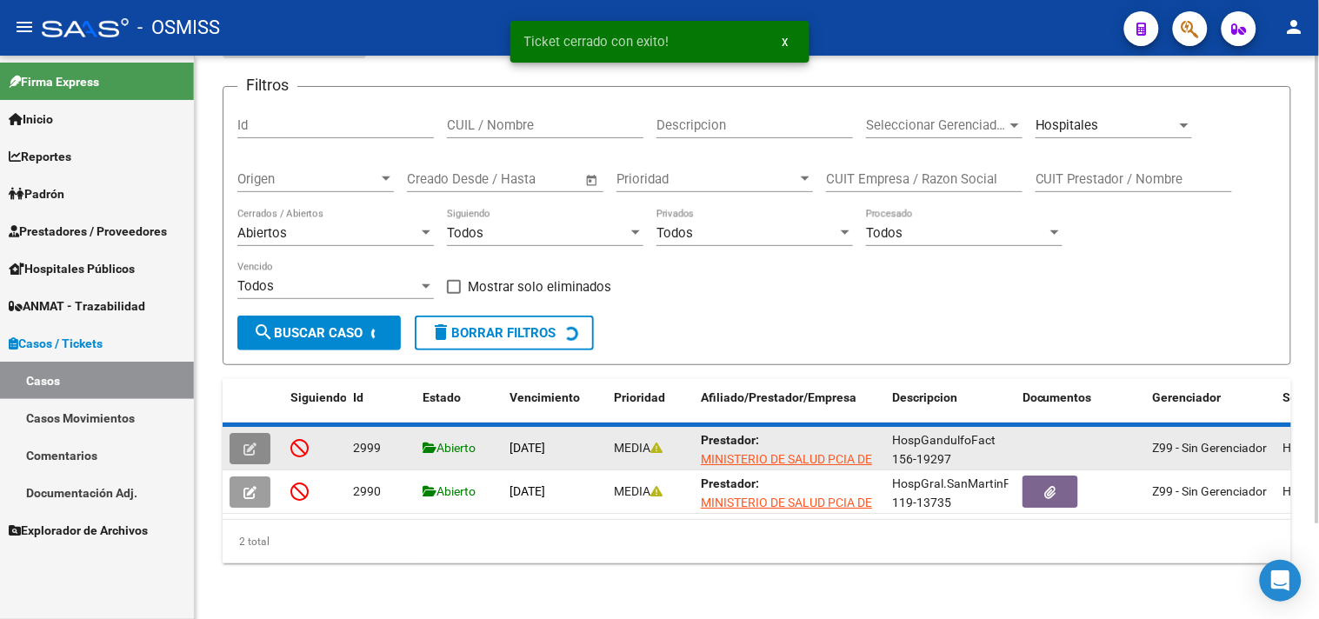
scroll to position [68, 0]
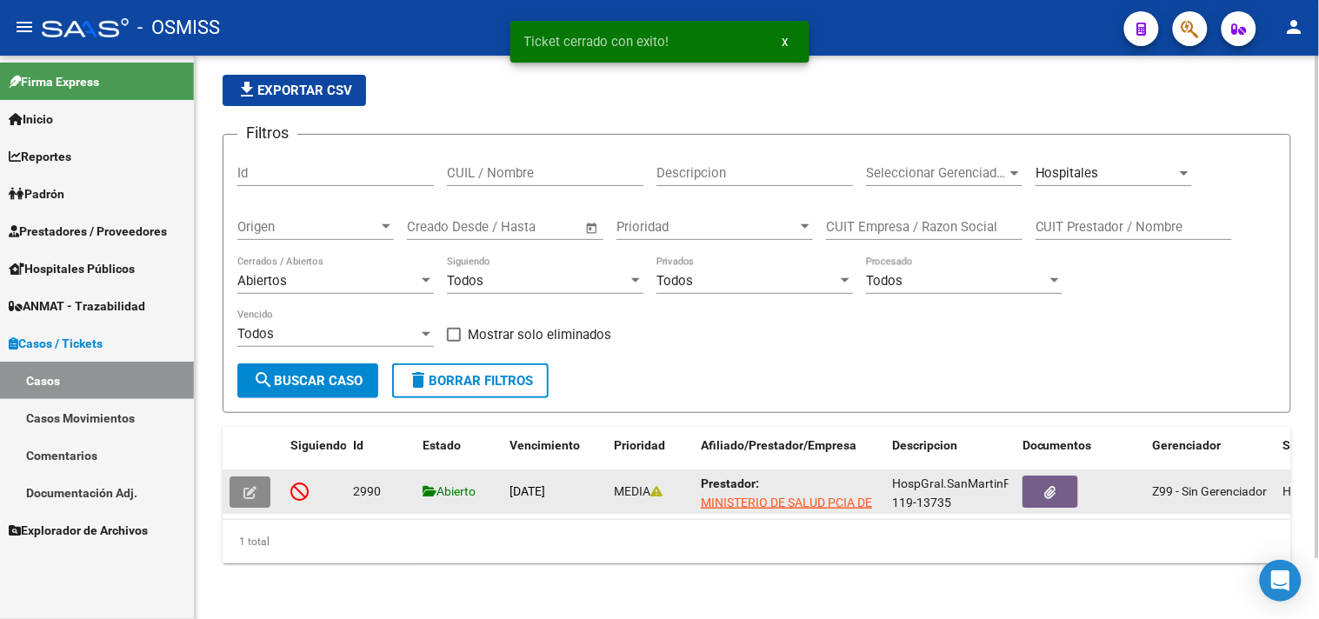
click at [249, 476] on button "button" at bounding box center [249, 491] width 41 height 31
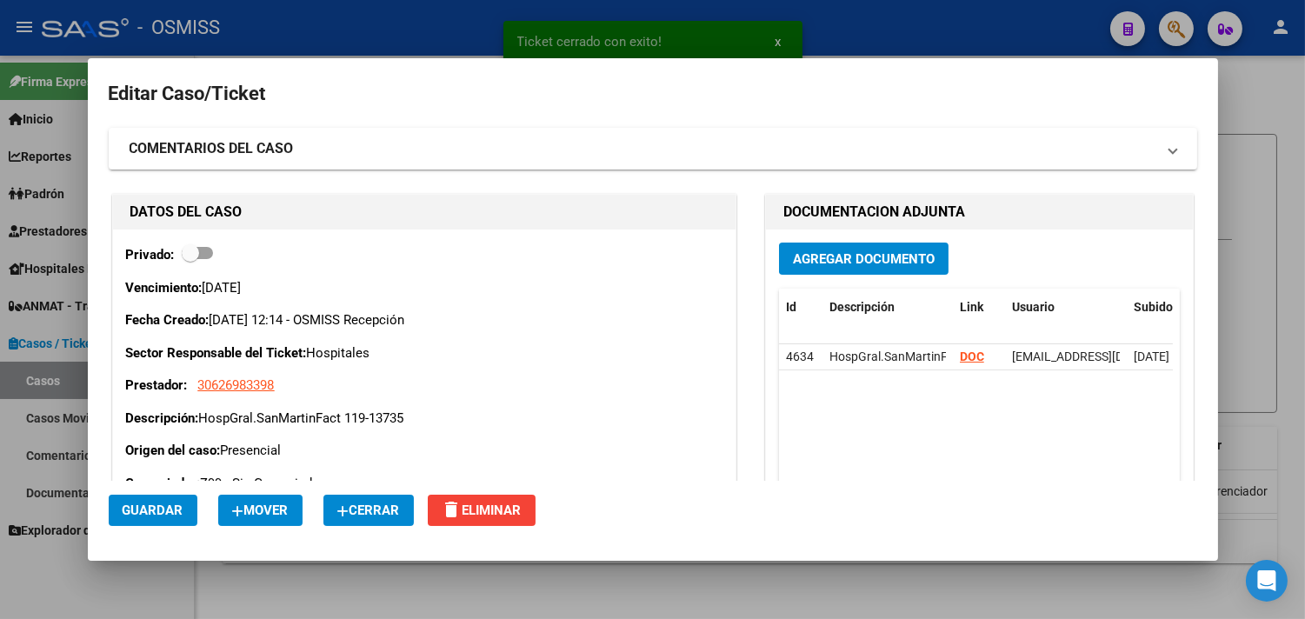
click at [388, 493] on mat-dialog-actions "Guardar Mover Cerrar delete Eliminar" at bounding box center [653, 510] width 1088 height 59
click at [375, 523] on button "Cerrar" at bounding box center [368, 510] width 90 height 31
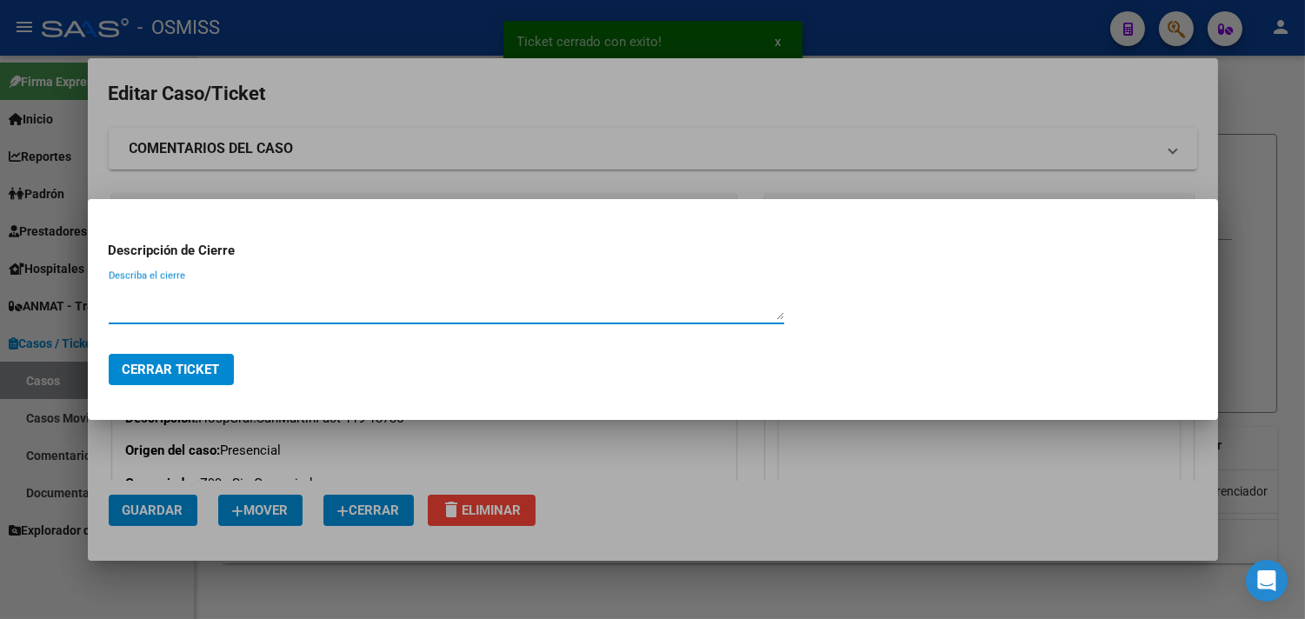
paste textarea "RECIBIDO"
type textarea "RECIBIDO"
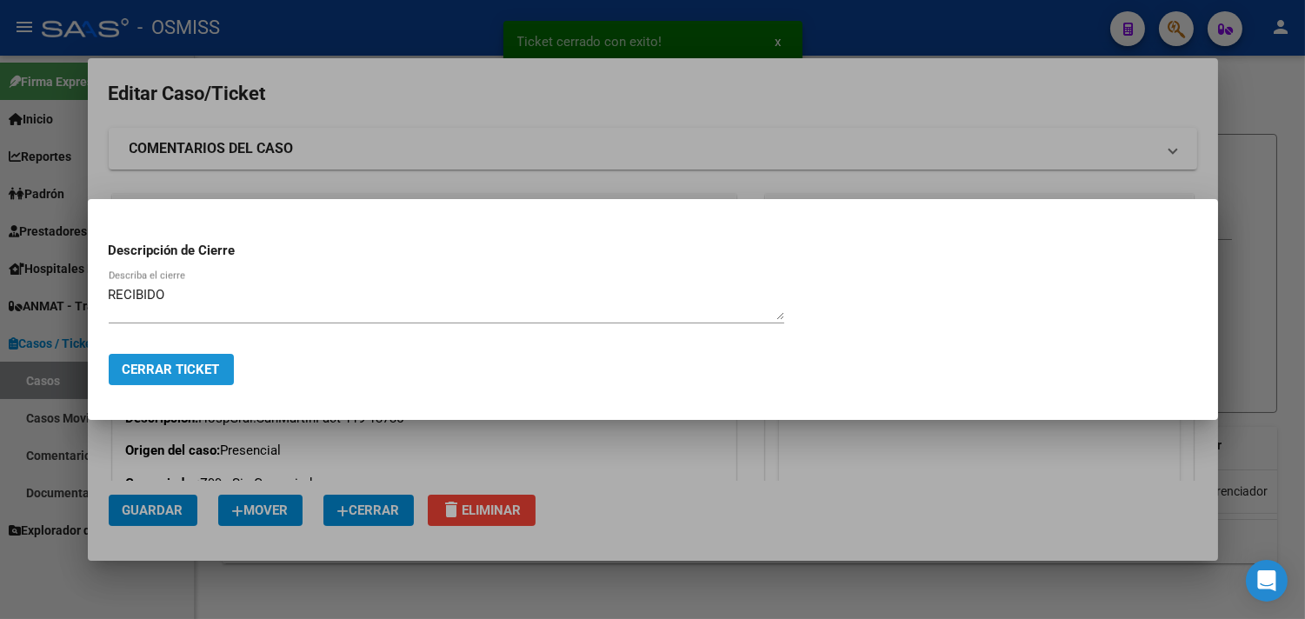
click at [178, 362] on span "Cerrar Ticket" at bounding box center [171, 370] width 97 height 16
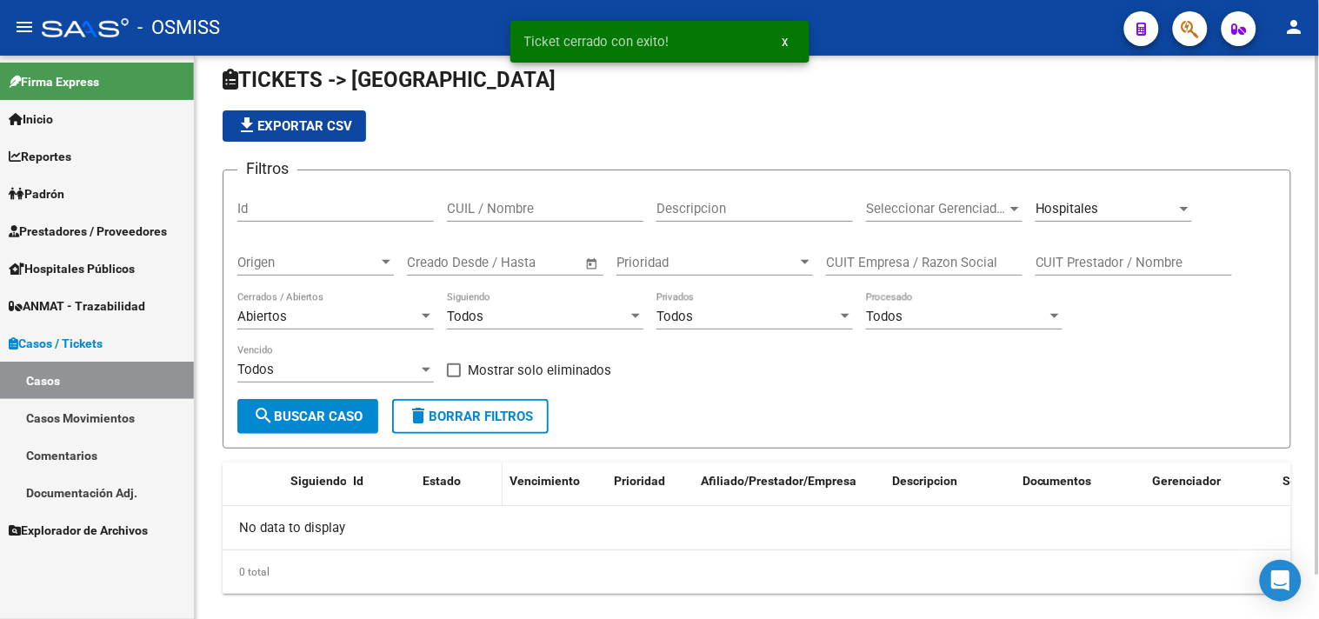
scroll to position [0, 0]
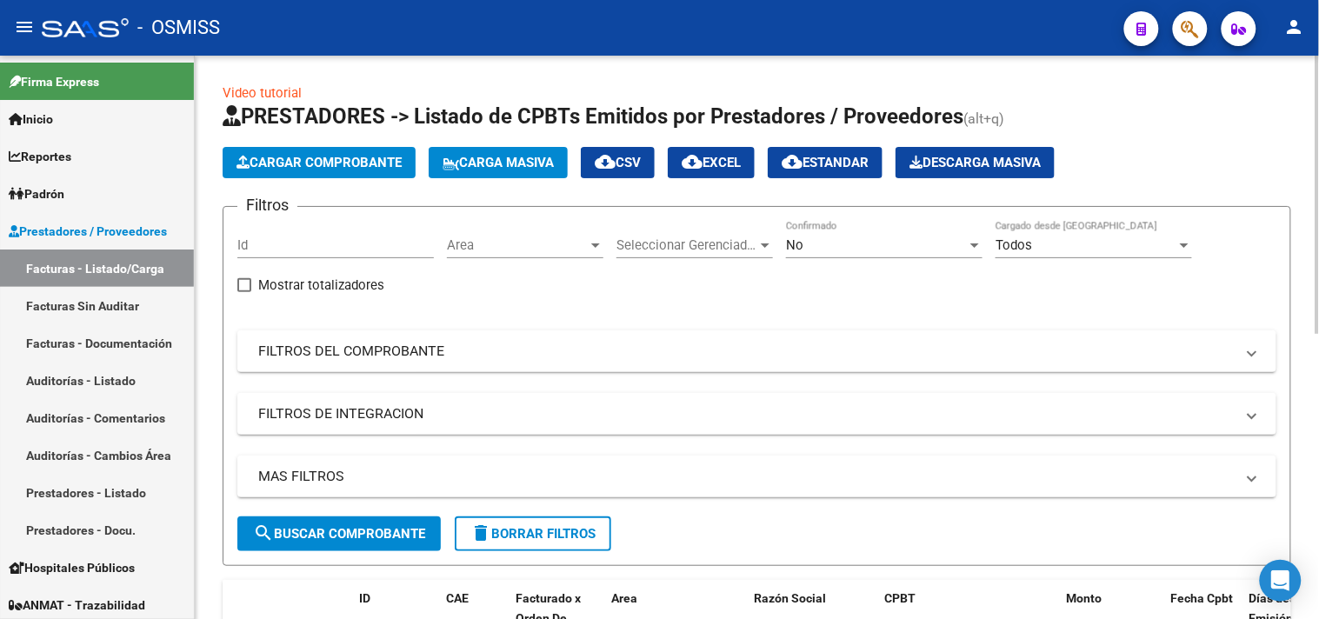
click at [320, 176] on button "Cargar Comprobante" at bounding box center [319, 162] width 193 height 31
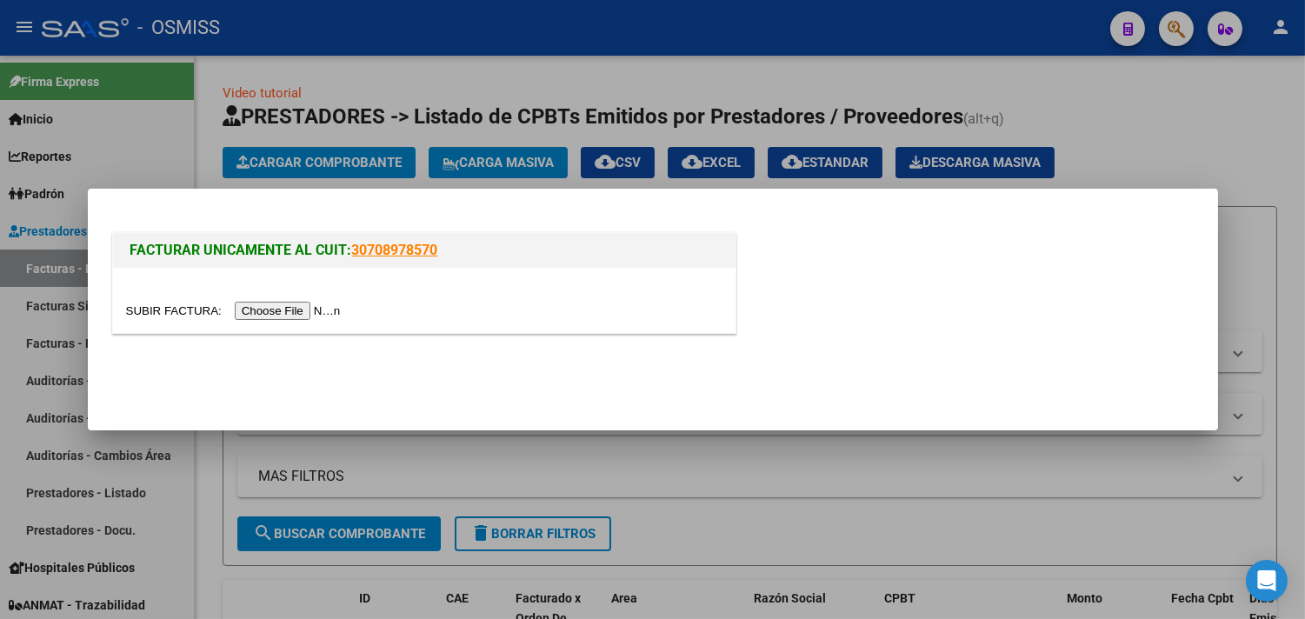
click at [298, 317] on input "file" at bounding box center [236, 311] width 220 height 18
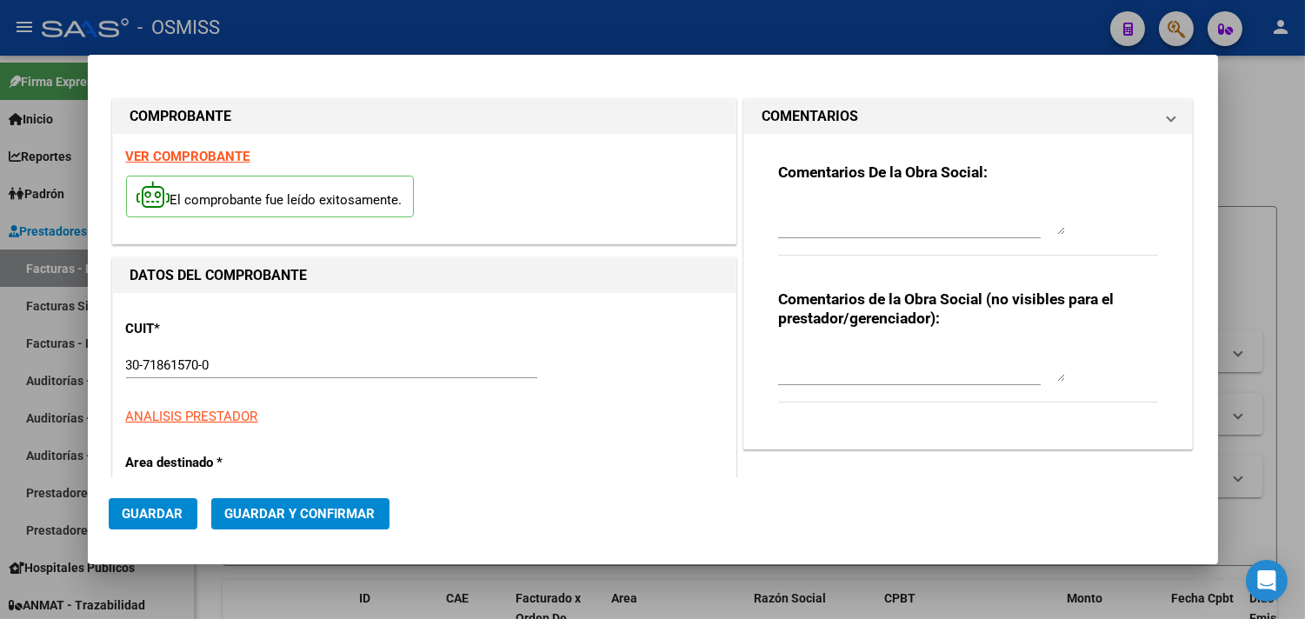
type input "[DATE]"
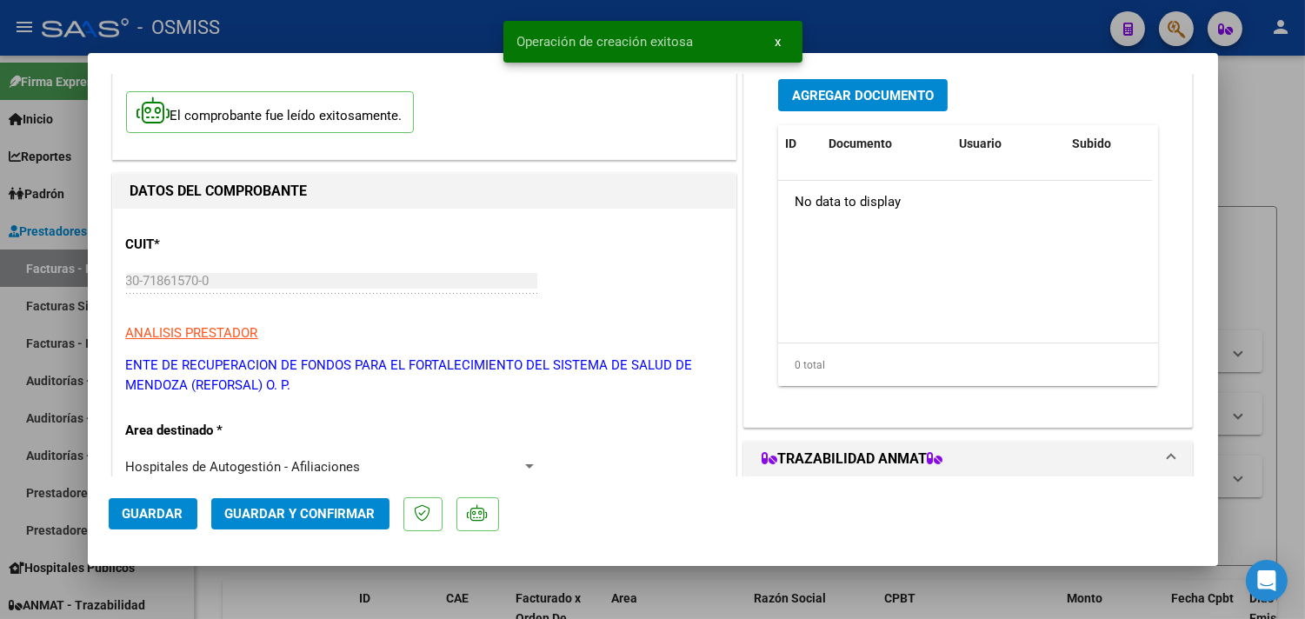
scroll to position [289, 0]
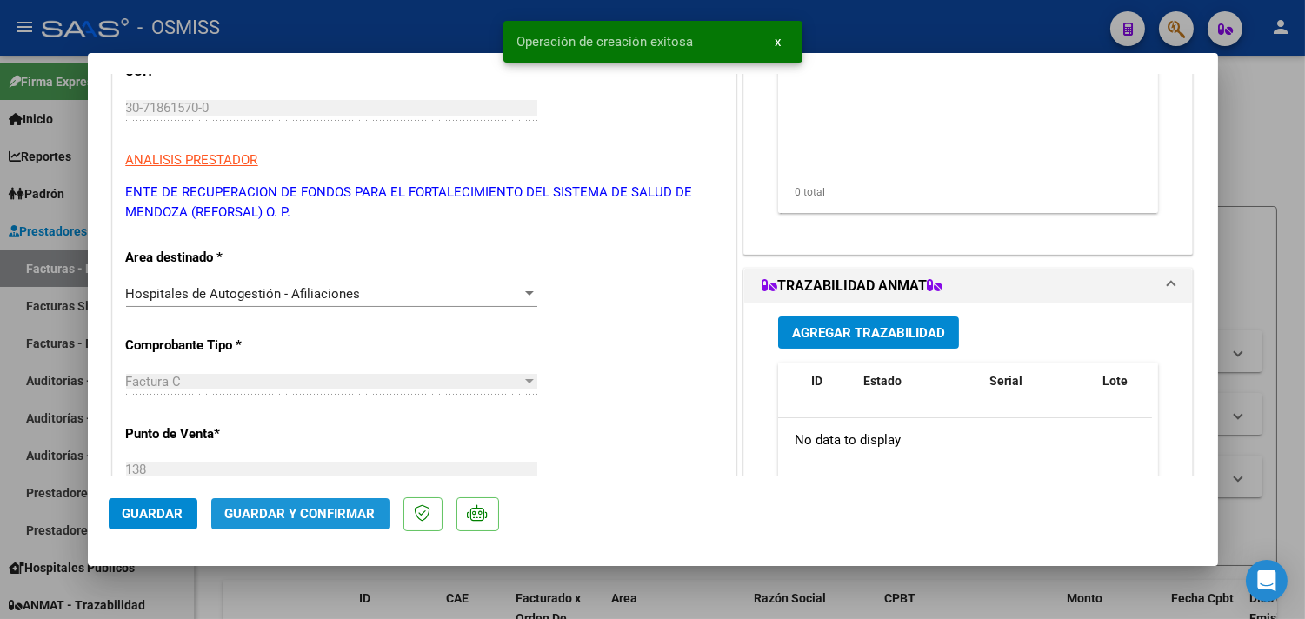
click at [349, 519] on span "Guardar y Confirmar" at bounding box center [300, 514] width 150 height 16
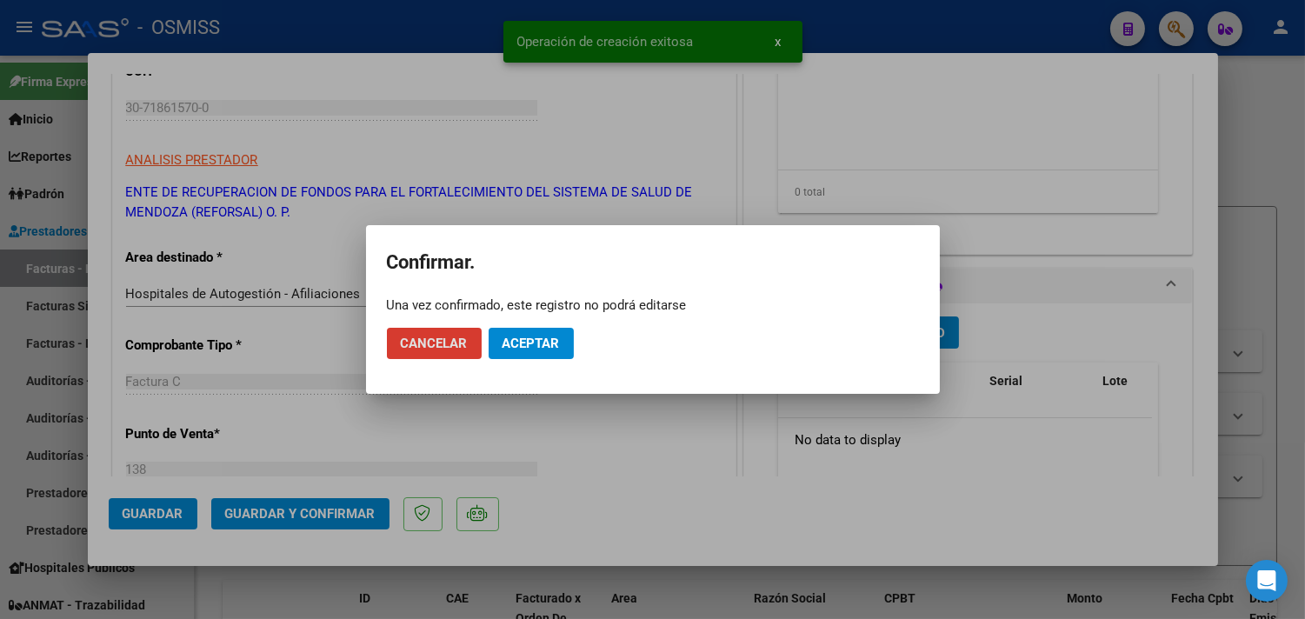
click at [534, 339] on span "Aceptar" at bounding box center [530, 344] width 57 height 16
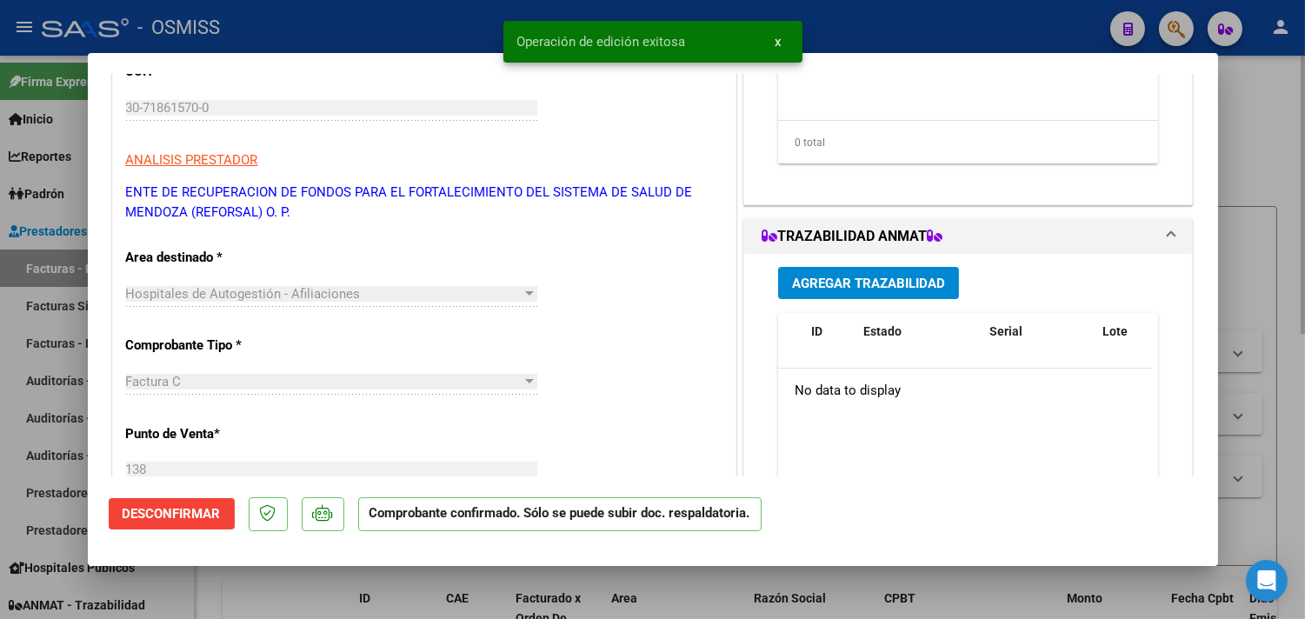
drag, startPoint x: 1261, startPoint y: 109, endPoint x: 1253, endPoint y: 170, distance: 62.3
click at [1261, 108] on div at bounding box center [652, 309] width 1305 height 619
type input "$ 0,00"
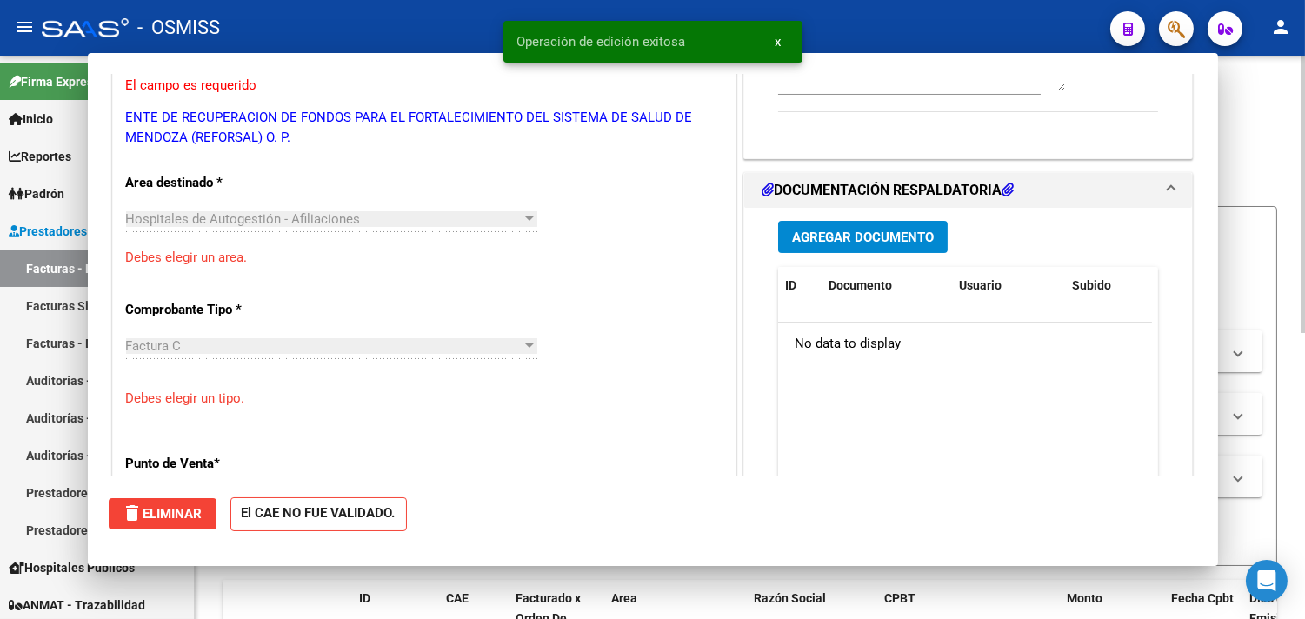
scroll to position [236, 0]
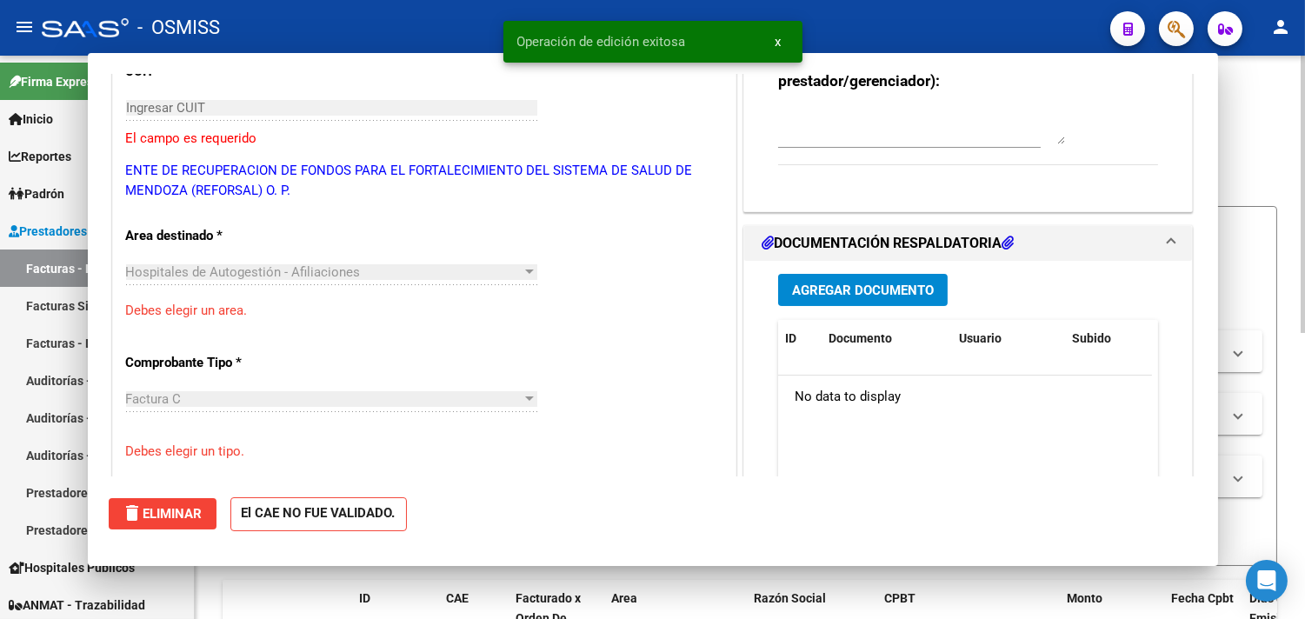
click at [1253, 171] on div "Carga Masiva cloud_download CSV cloud_download EXCEL cloud_download Estandar De…" at bounding box center [750, 162] width 1054 height 31
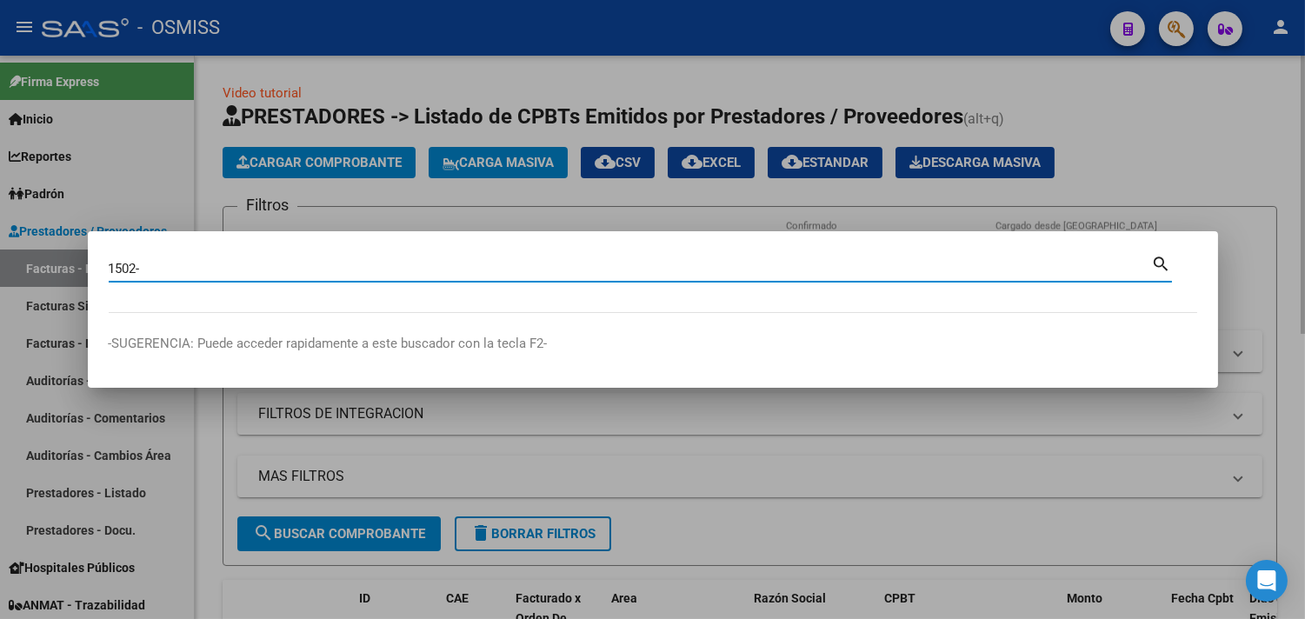
paste input "39329,"
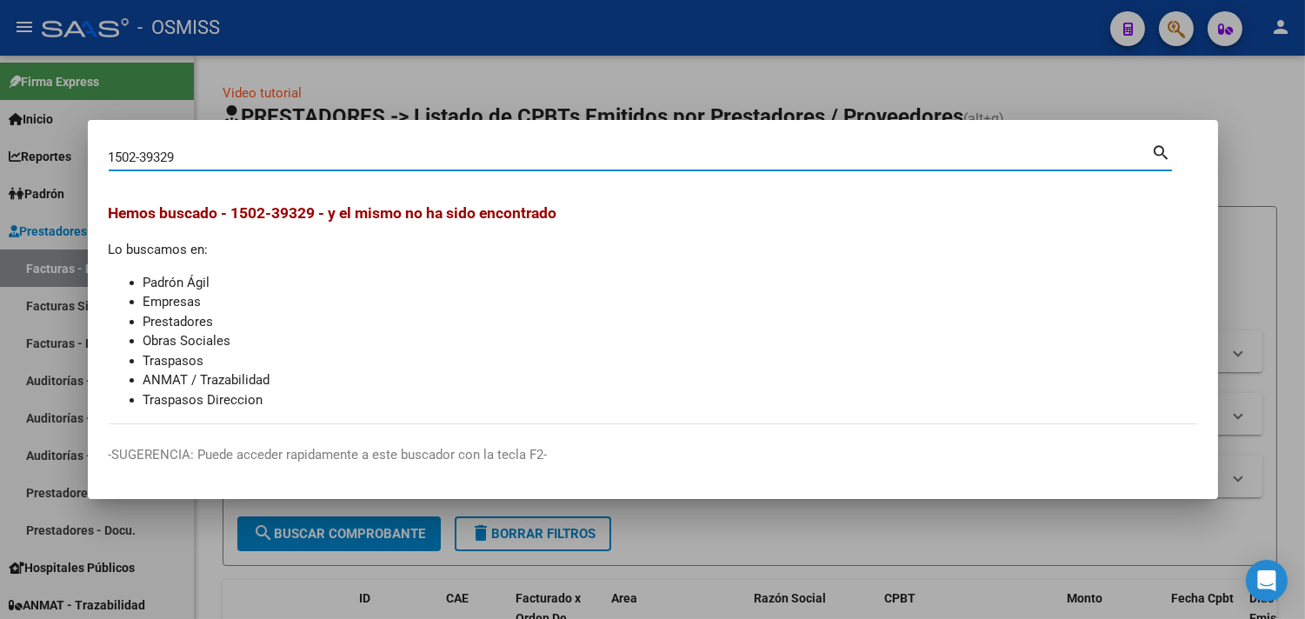
type input "1502-39329"
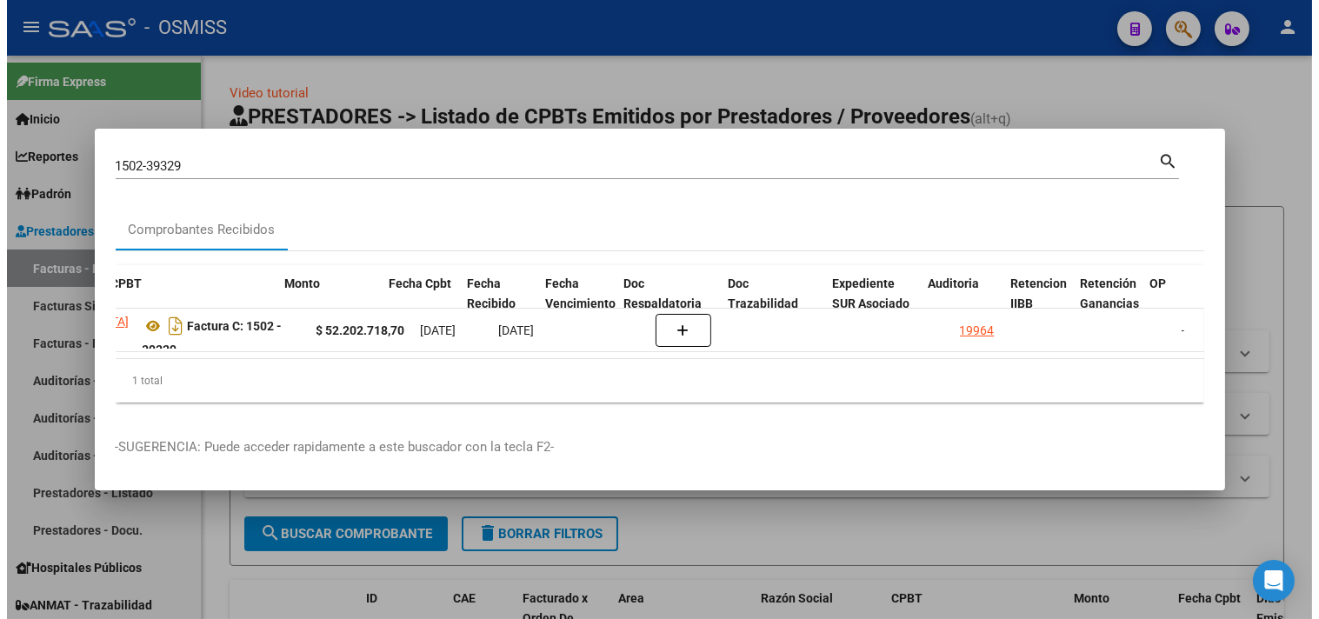
scroll to position [0, 557]
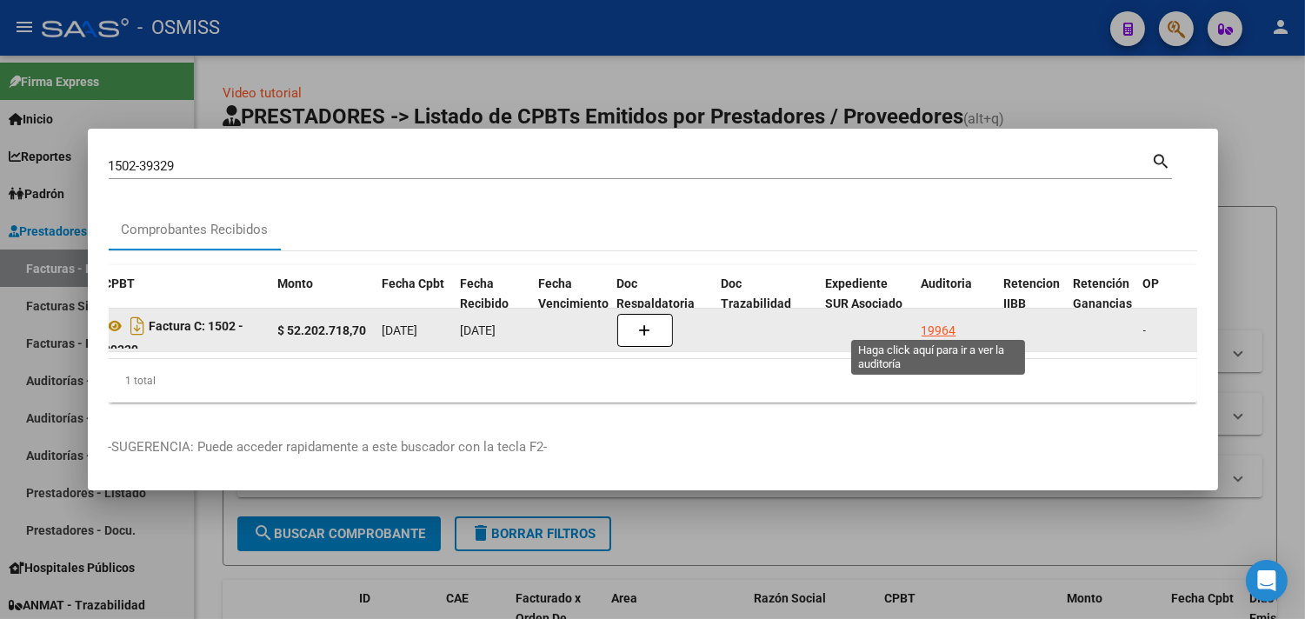
click at [944, 321] on div "19964" at bounding box center [938, 331] width 35 height 20
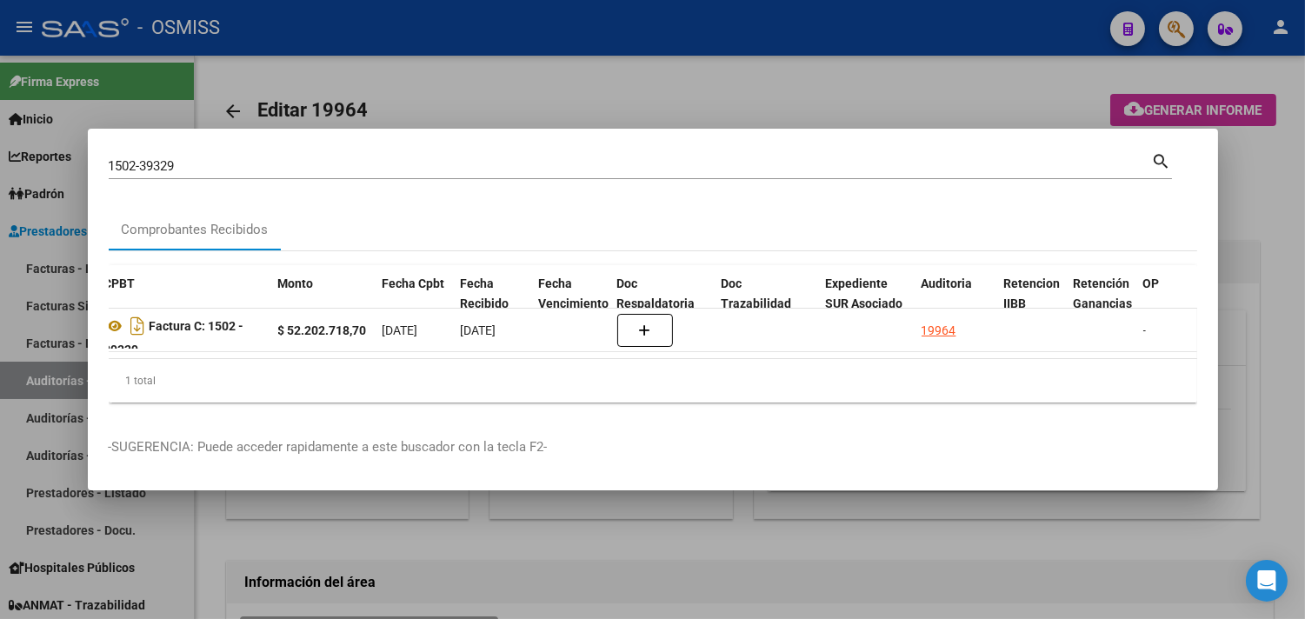
click at [1265, 195] on div at bounding box center [652, 309] width 1305 height 619
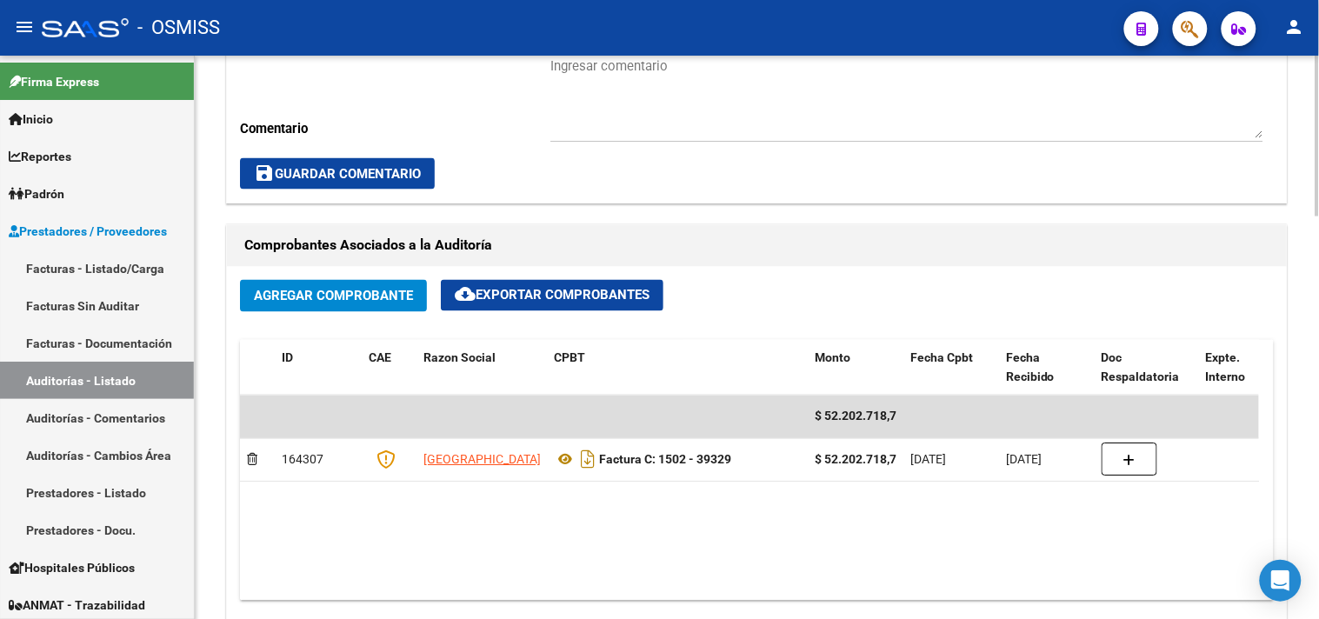
scroll to position [675, 0]
